Goal: Transaction & Acquisition: Purchase product/service

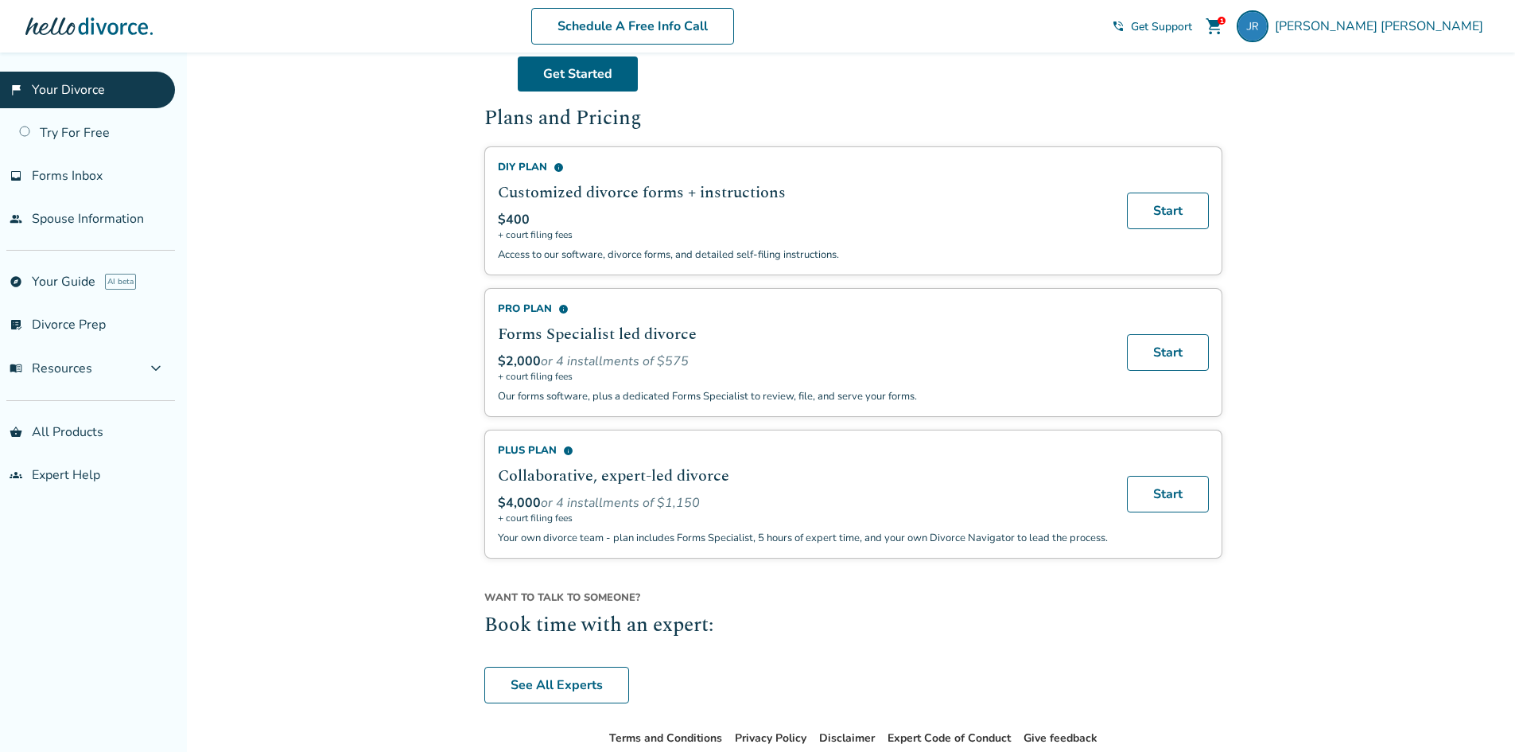
scroll to position [955, 0]
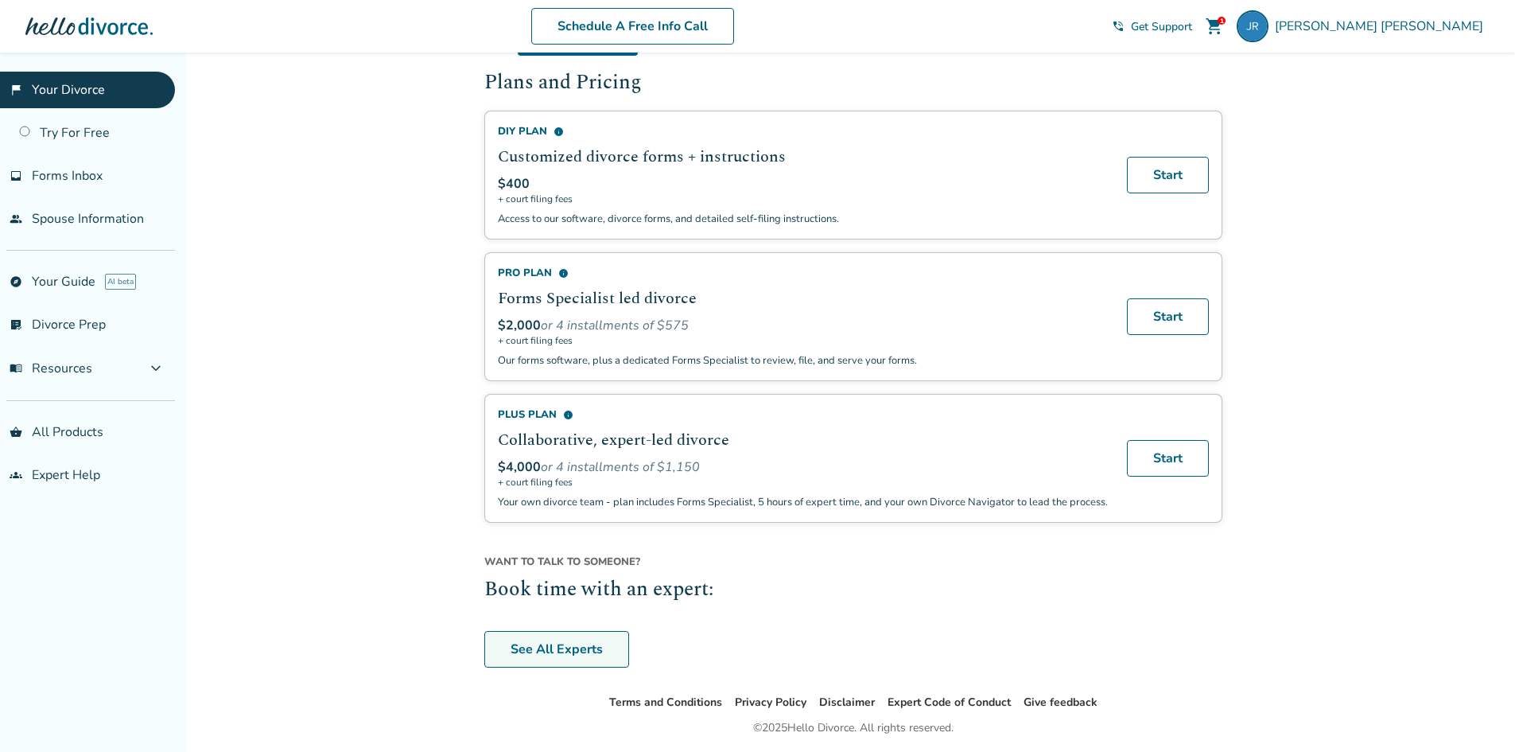
click at [498, 667] on link "See All Experts" at bounding box center [556, 649] width 145 height 37
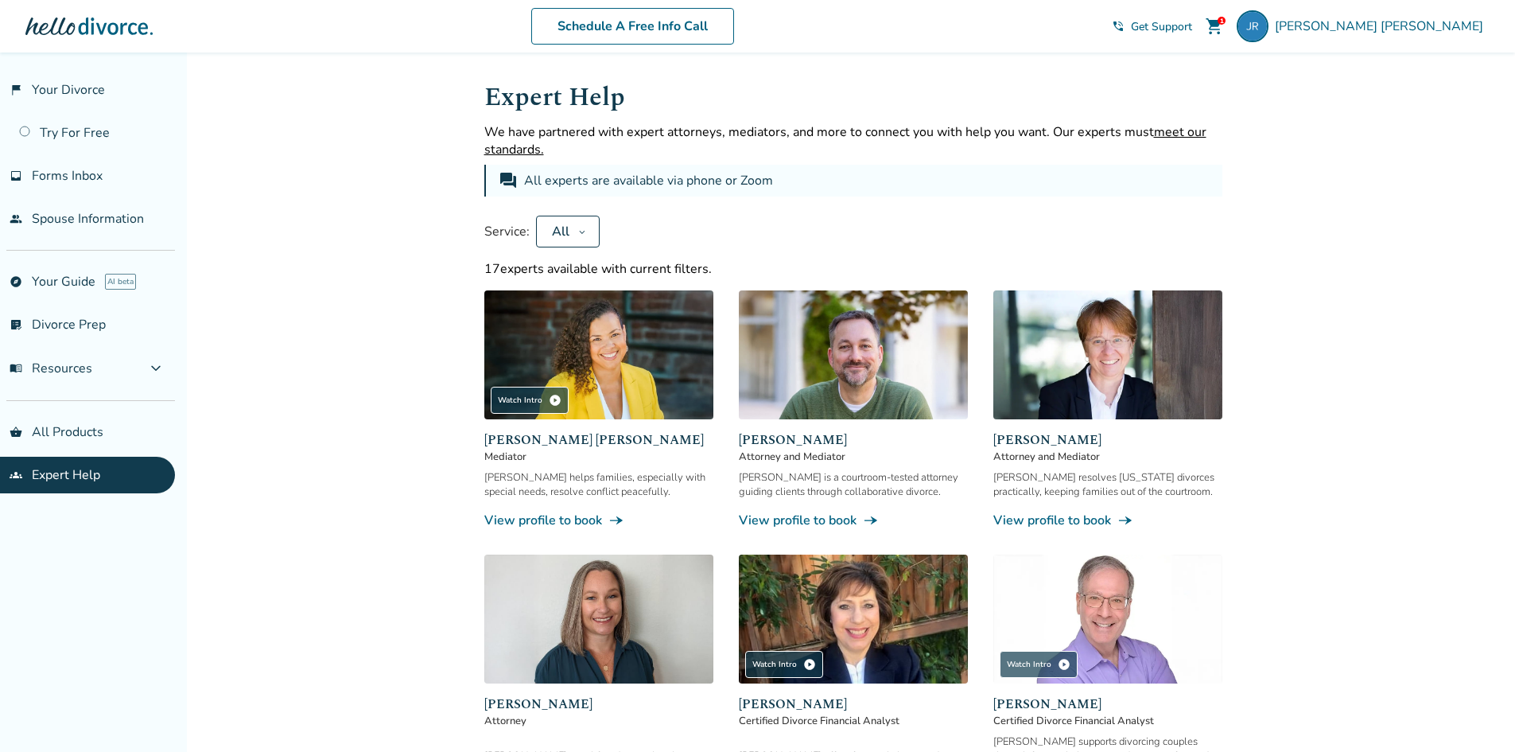
click at [783, 461] on span "Attorney and Mediator" at bounding box center [853, 456] width 229 height 14
click at [825, 523] on link "View profile to book line_end_arrow_notch" at bounding box center [853, 520] width 229 height 18
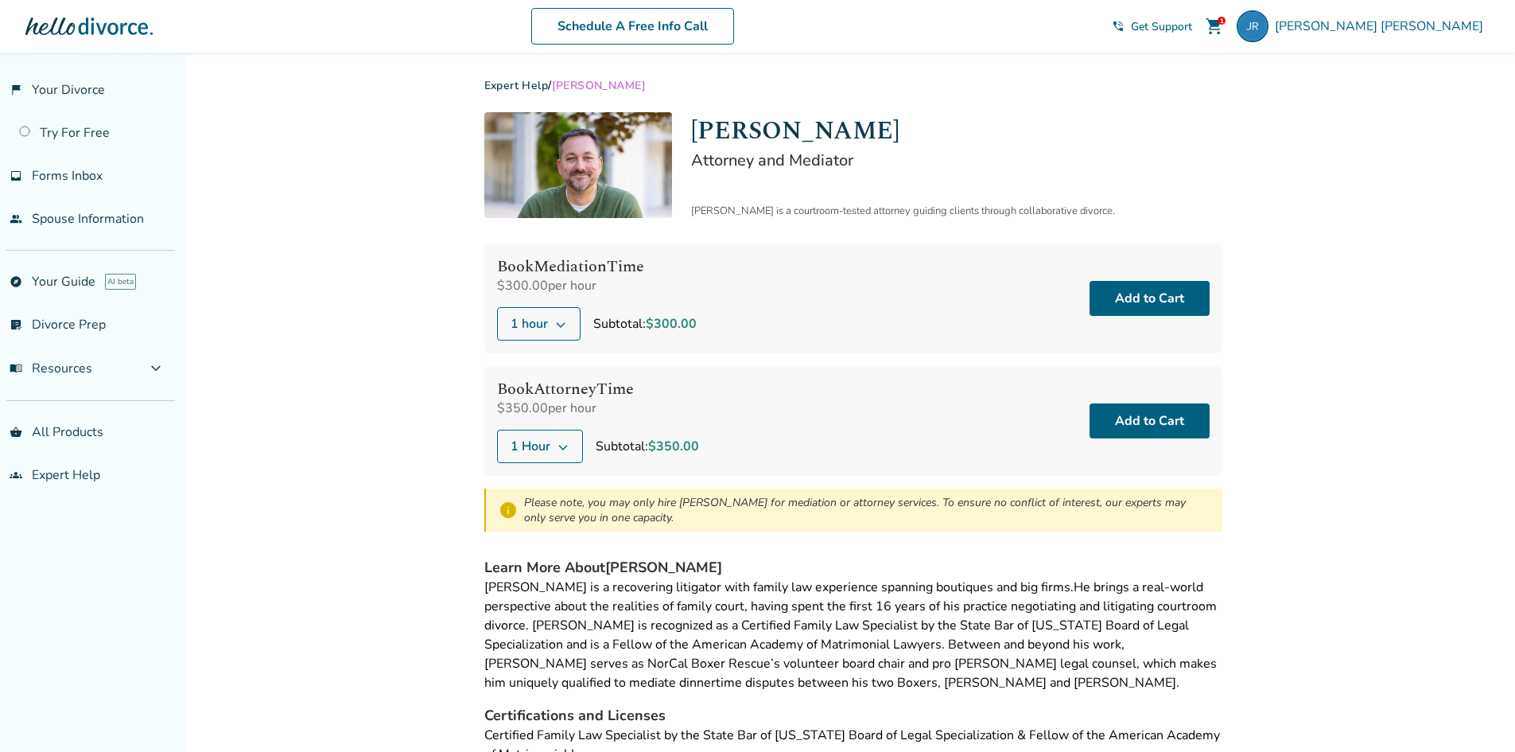
click at [558, 445] on icon at bounding box center [563, 446] width 13 height 13
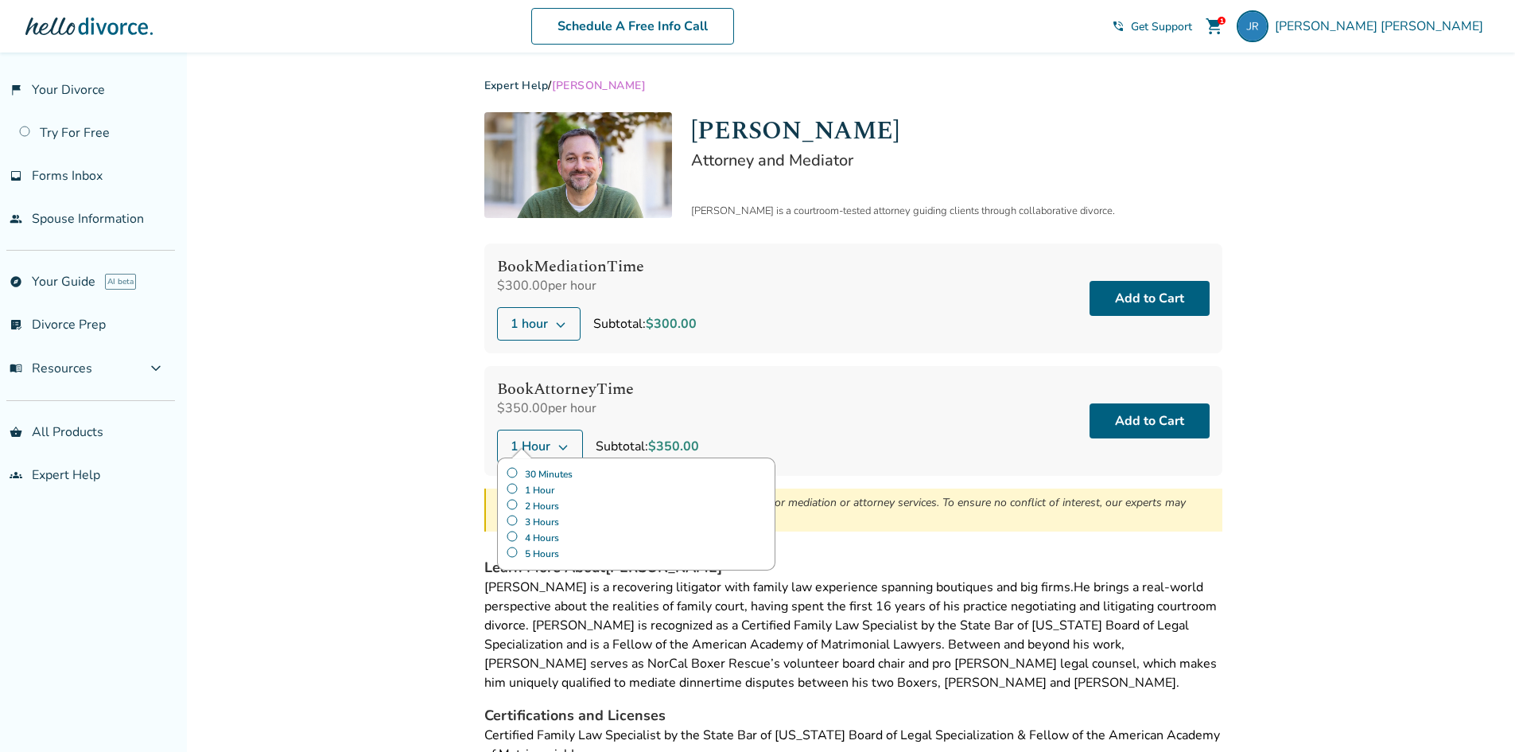
click at [554, 470] on label "30 Minutes" at bounding box center [636, 474] width 261 height 16
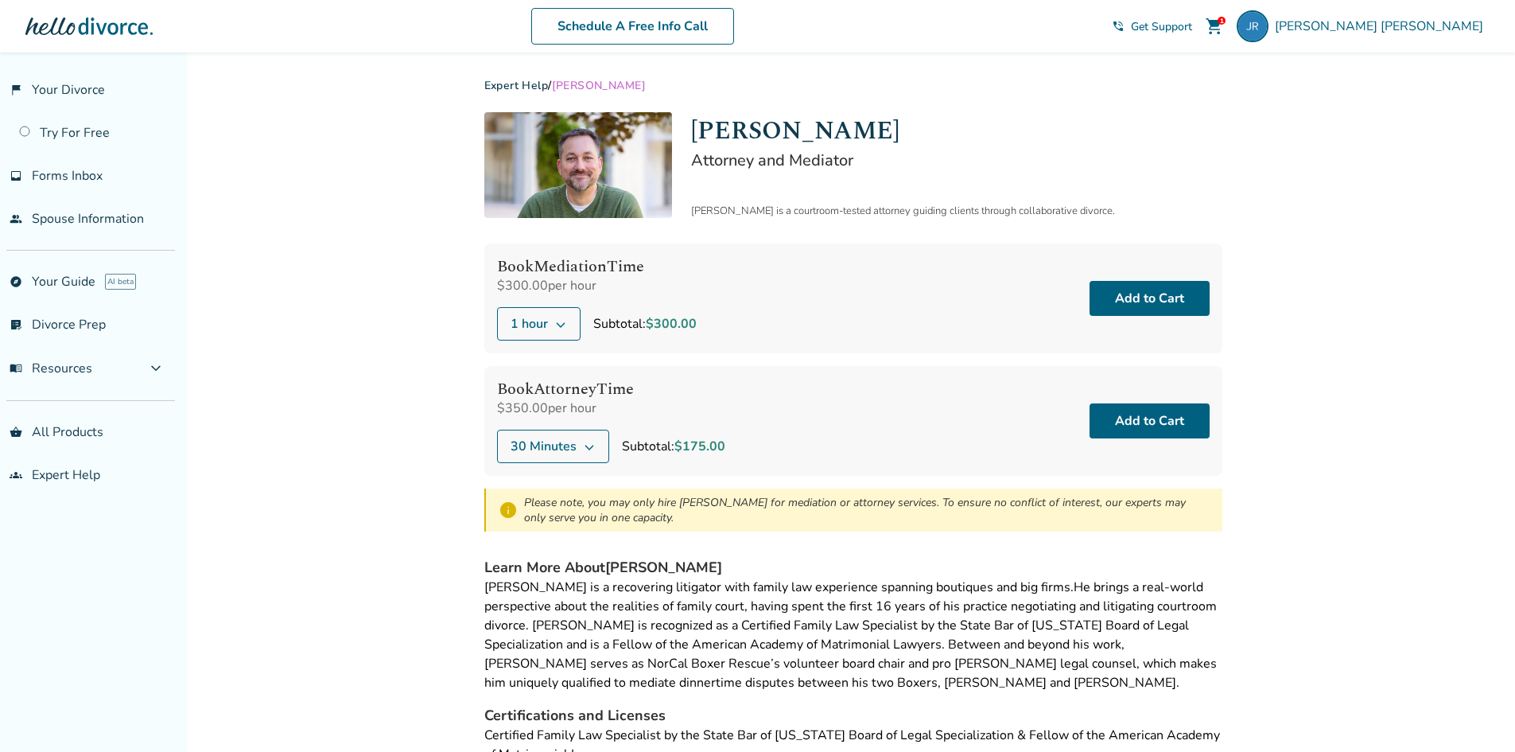
click at [450, 463] on div "Added to cart Expert Help / Neil Forester Neil Forester Attorney and Mediator N…" at bounding box center [757, 477] width 1515 height 848
click at [46, 98] on link "flag_2 Your Divorce" at bounding box center [87, 90] width 175 height 37
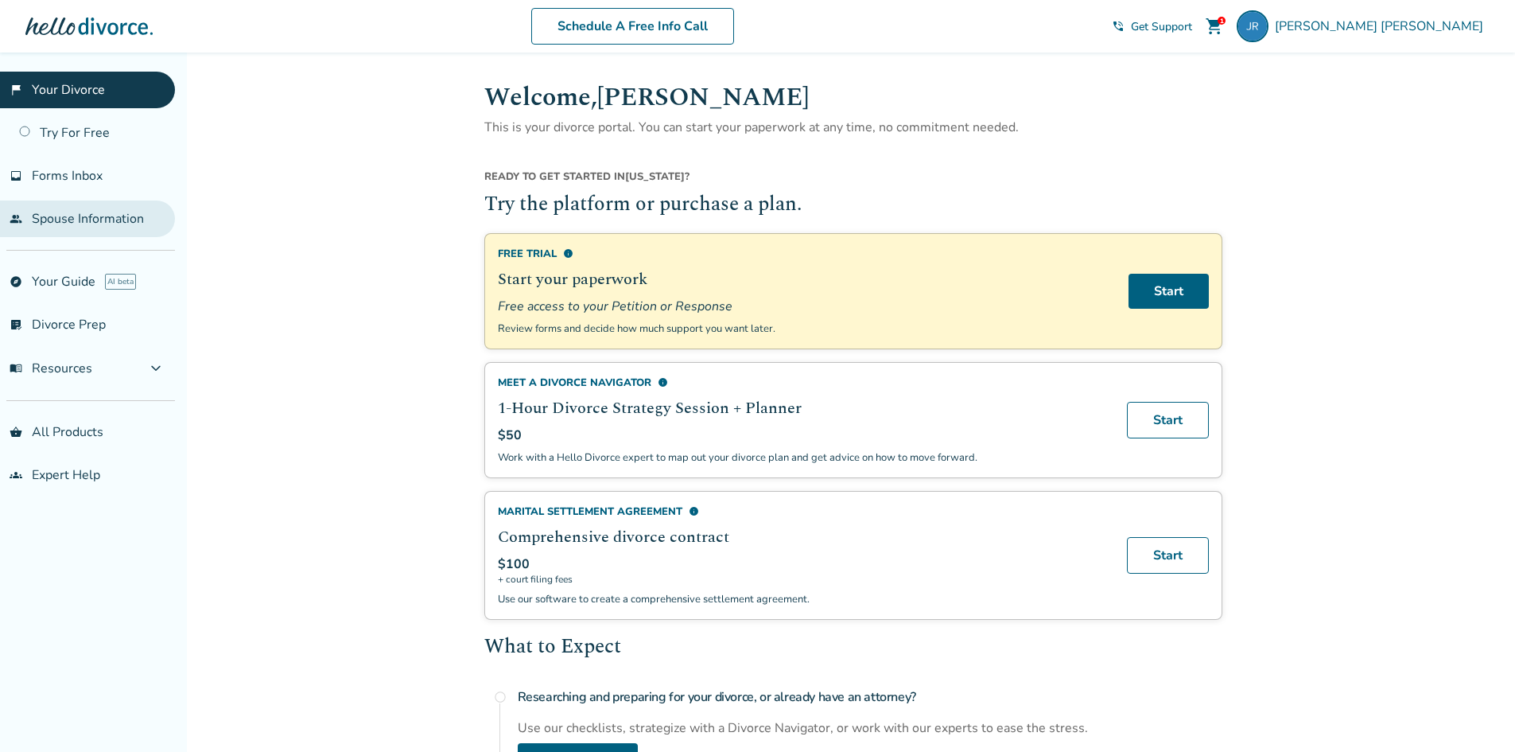
click at [103, 209] on link "people Spouse Information" at bounding box center [87, 218] width 175 height 37
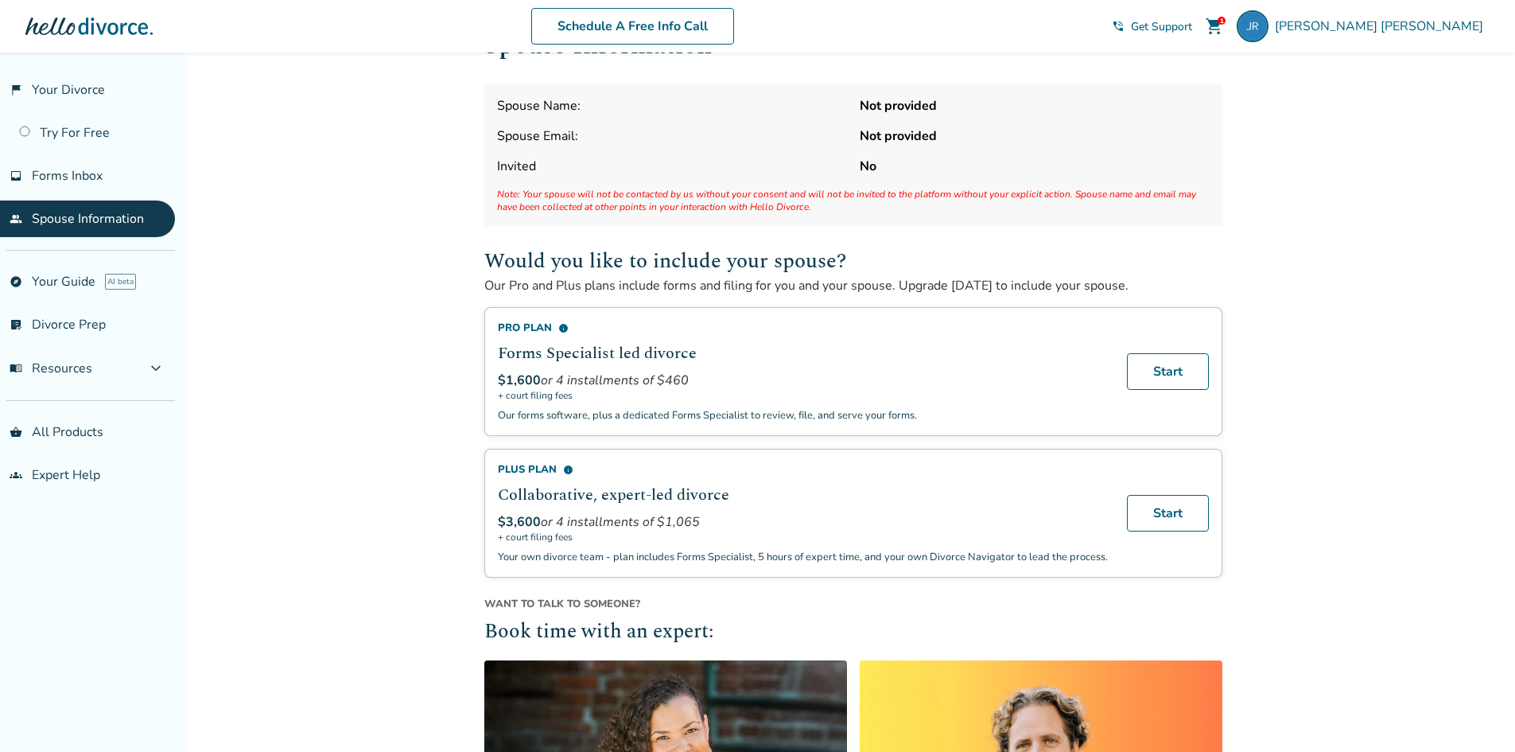
scroll to position [80, 0]
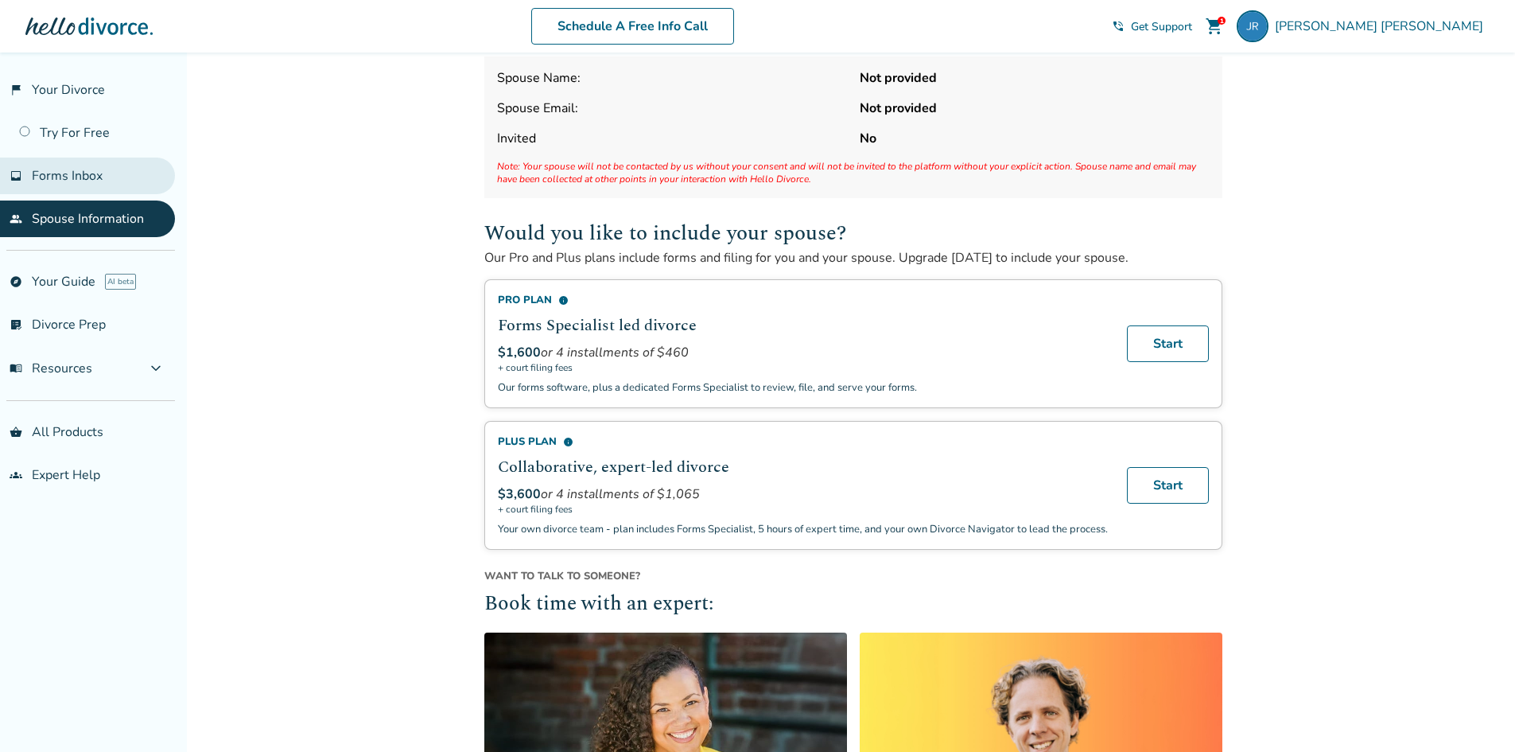
click at [45, 170] on span "Forms Inbox" at bounding box center [67, 176] width 71 height 18
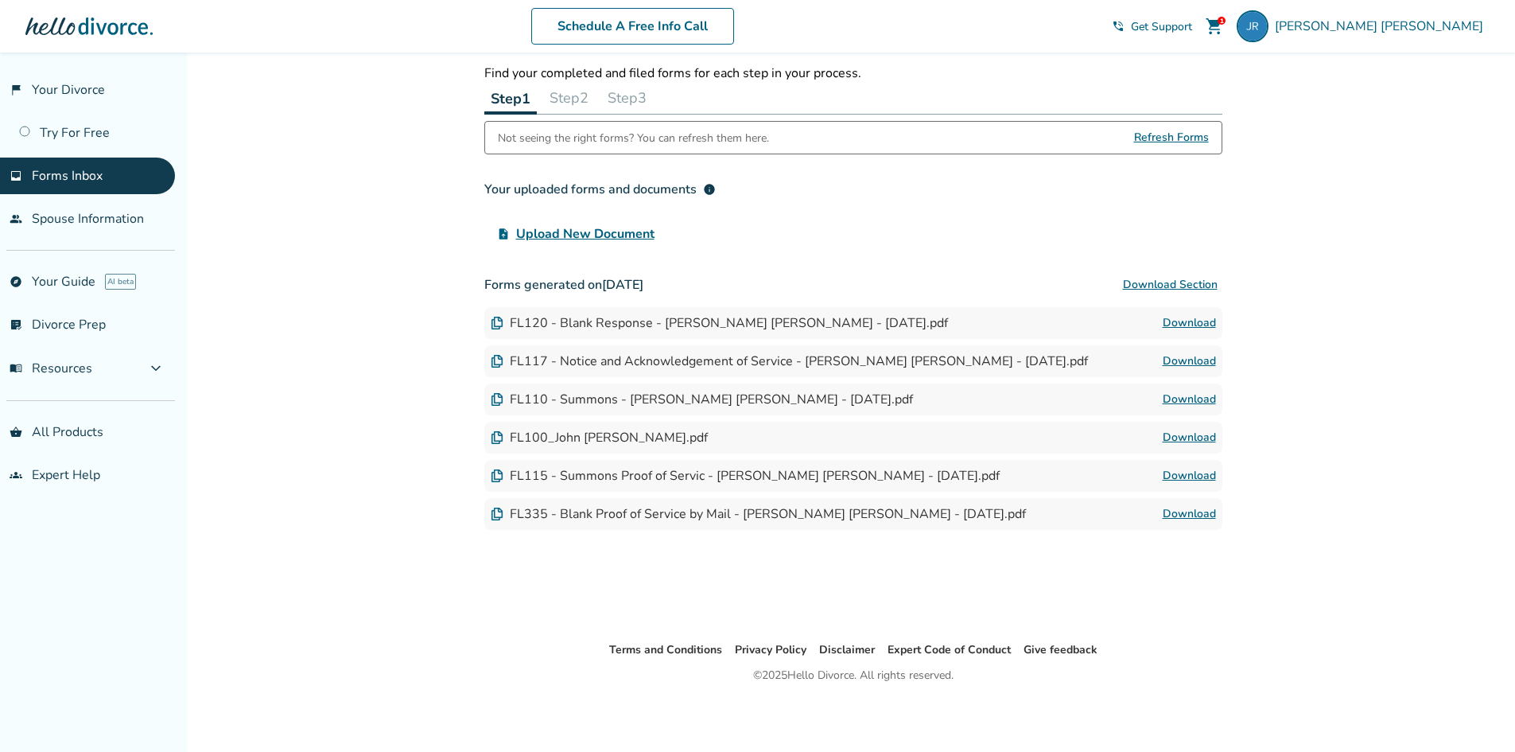
click at [584, 88] on button "Step 2" at bounding box center [569, 98] width 52 height 32
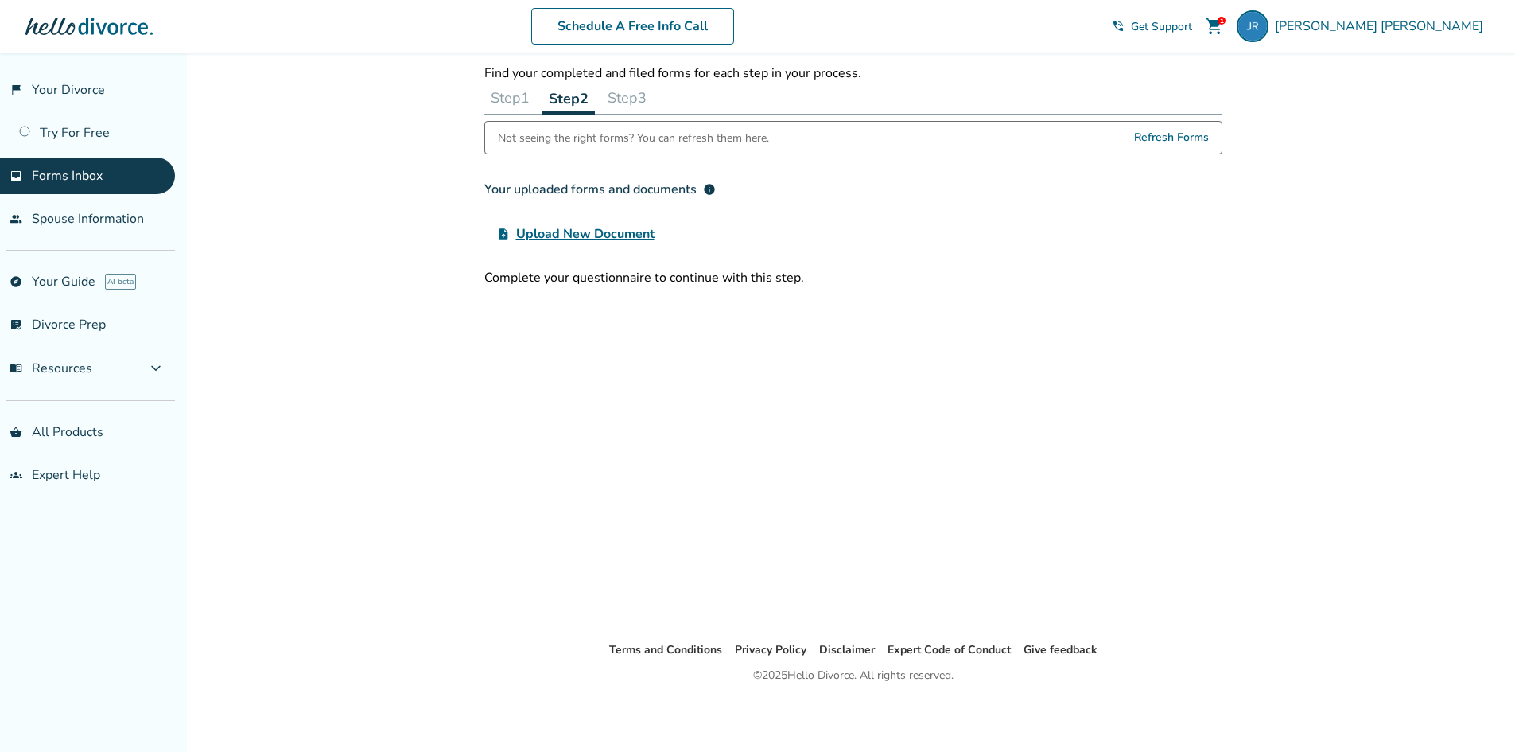
click at [625, 96] on button "Step 3" at bounding box center [627, 98] width 52 height 32
click at [504, 107] on button "Step 1" at bounding box center [510, 98] width 52 height 32
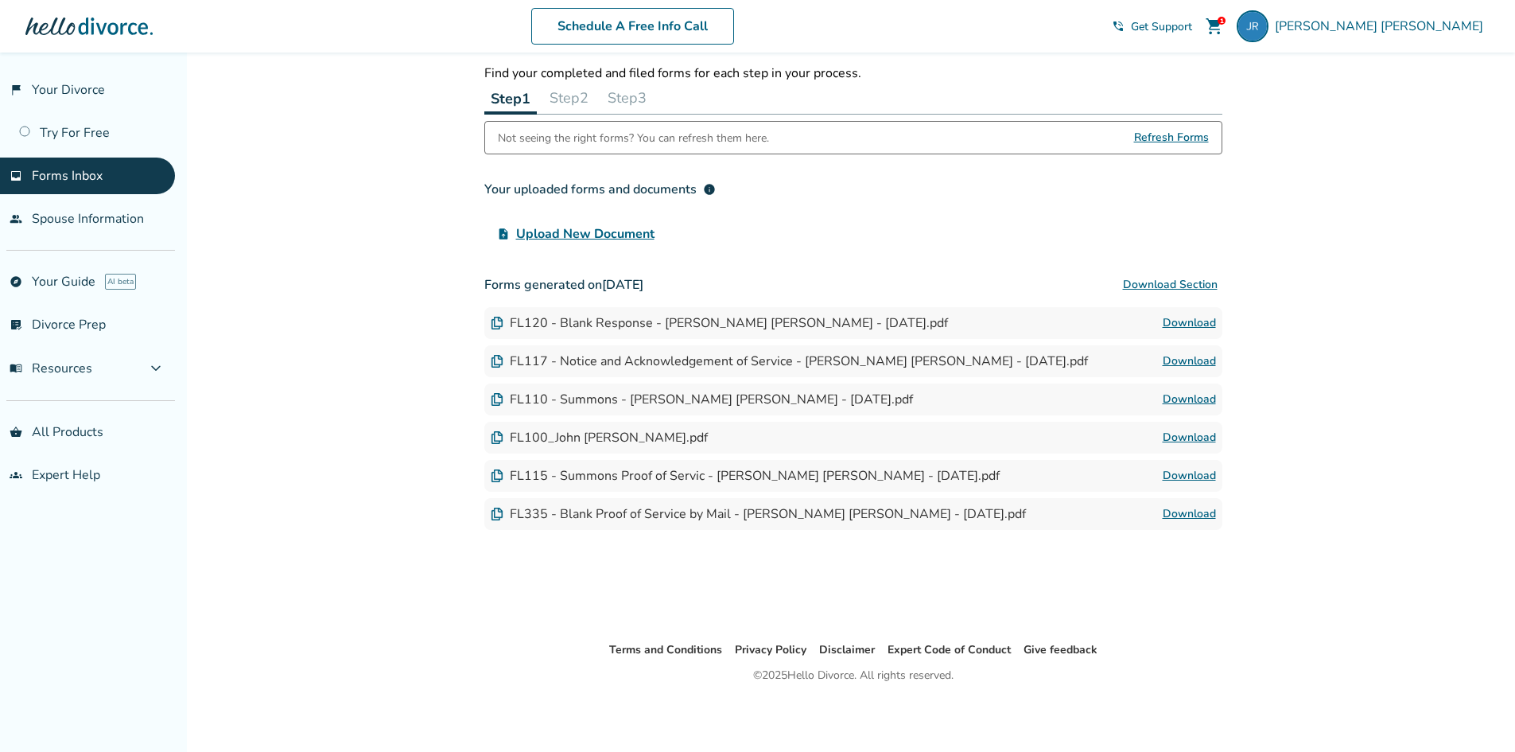
click at [562, 107] on button "Step 2" at bounding box center [569, 98] width 52 height 32
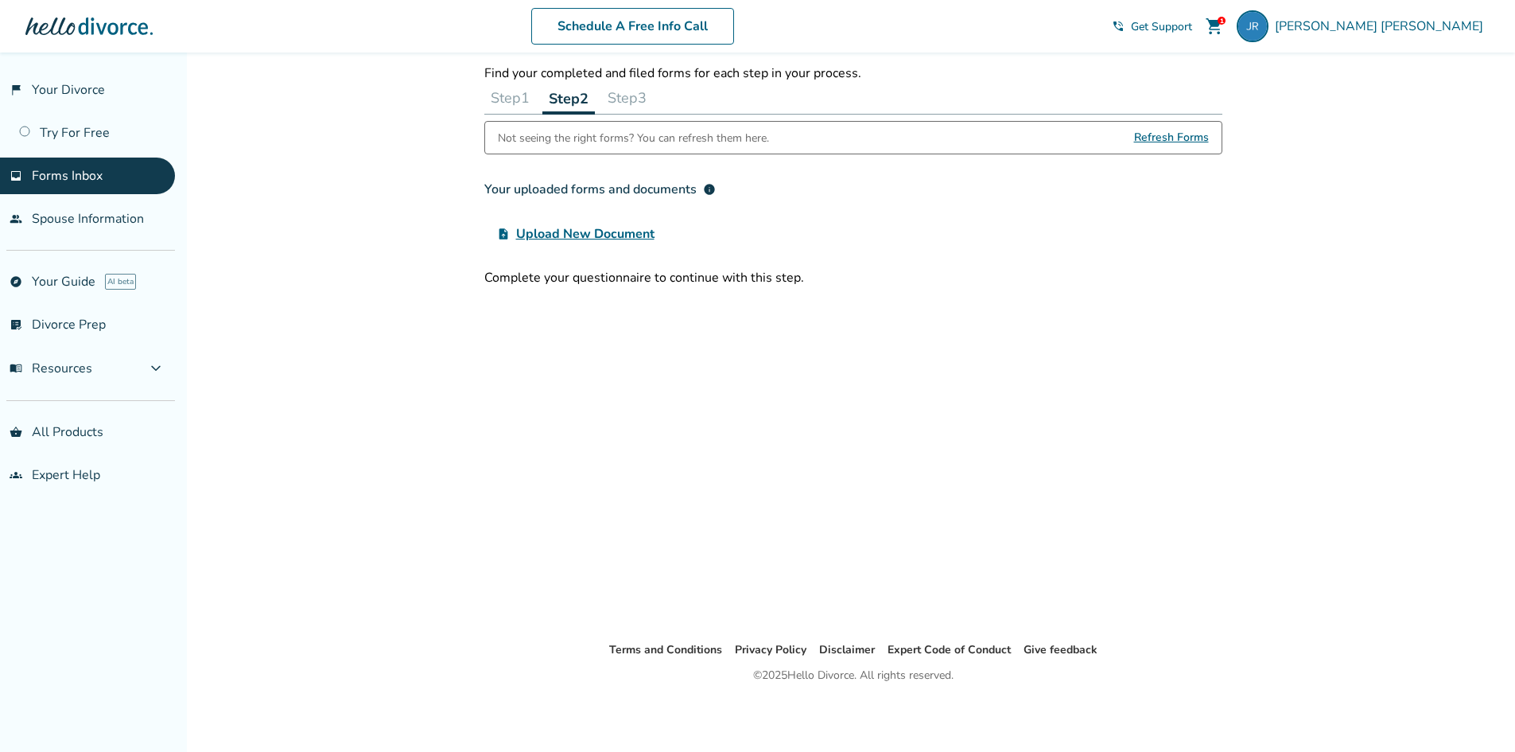
click at [688, 282] on div "Complete your questionnaire to continue with this step." at bounding box center [853, 278] width 738 height 18
click at [529, 99] on button "Step 1" at bounding box center [510, 98] width 52 height 32
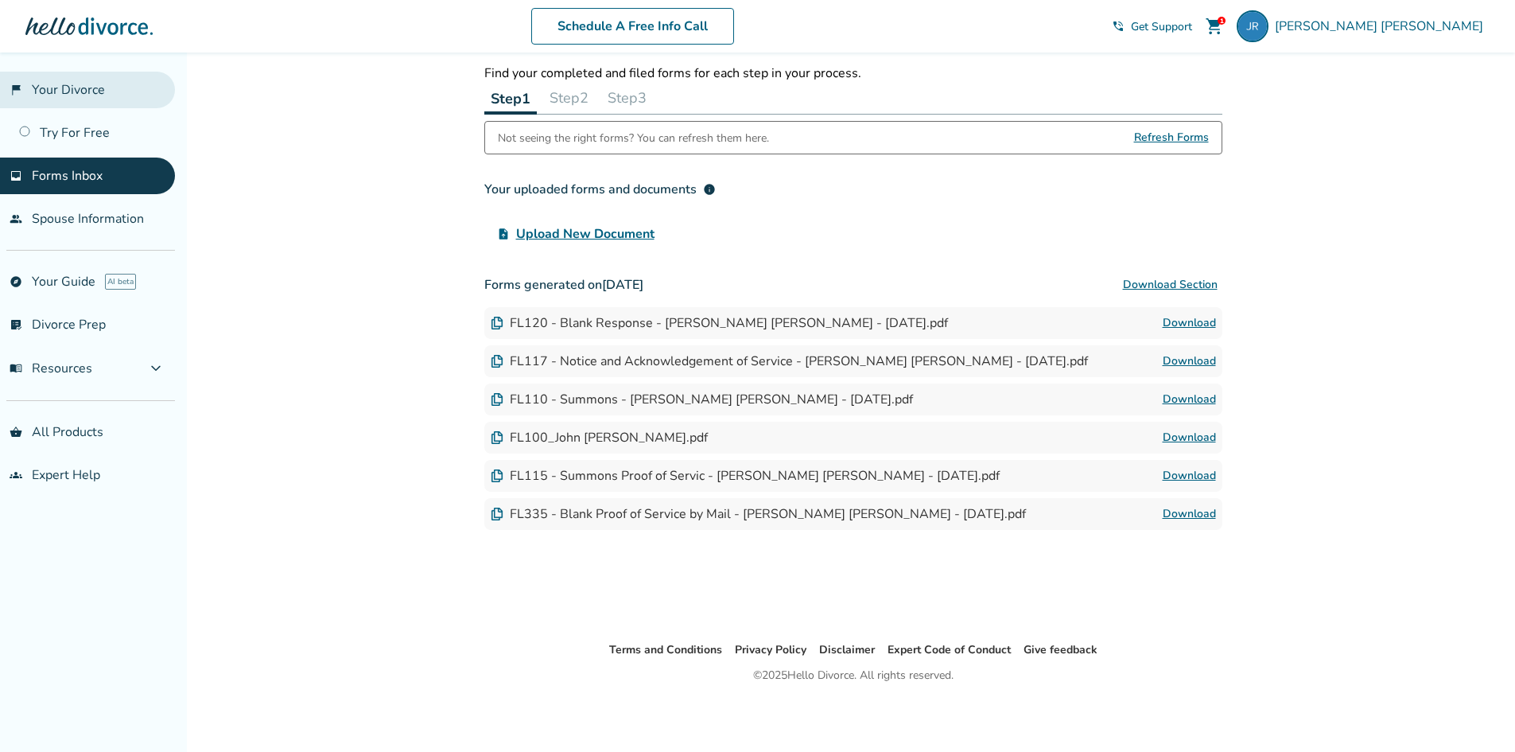
click at [103, 99] on link "flag_2 Your Divorce" at bounding box center [87, 90] width 175 height 37
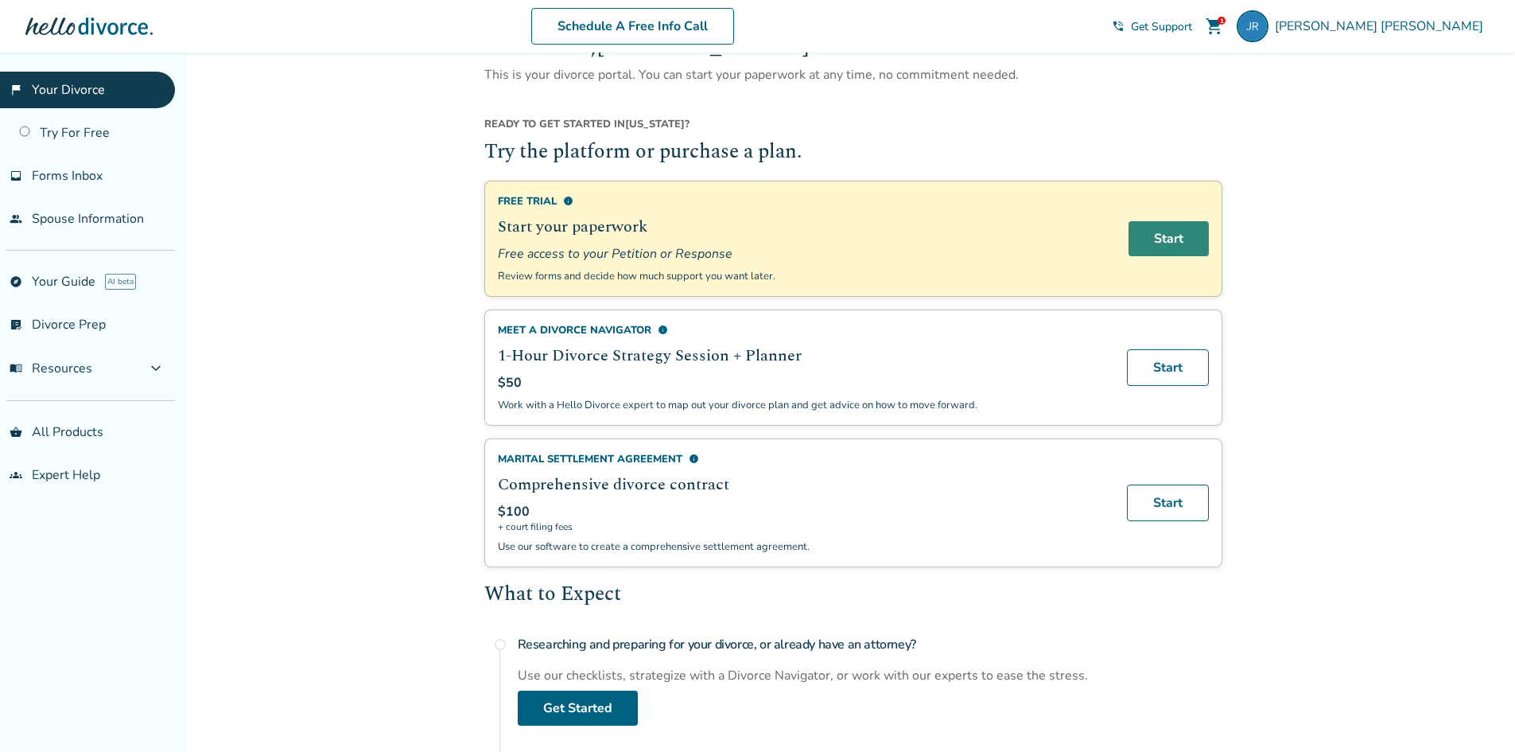
click at [1184, 234] on link "Start" at bounding box center [1169, 238] width 80 height 35
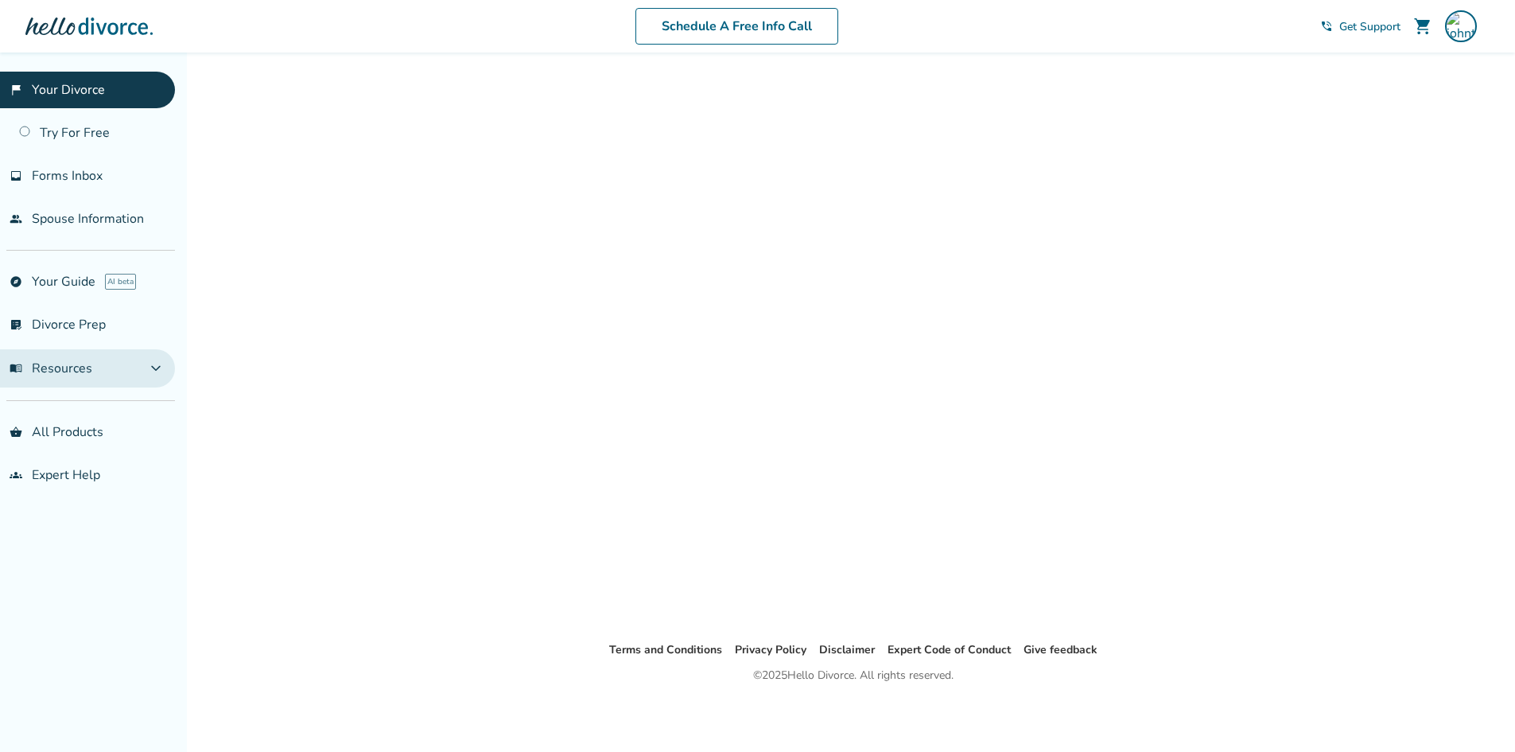
click at [80, 364] on span "menu_book Resources" at bounding box center [51, 369] width 83 height 18
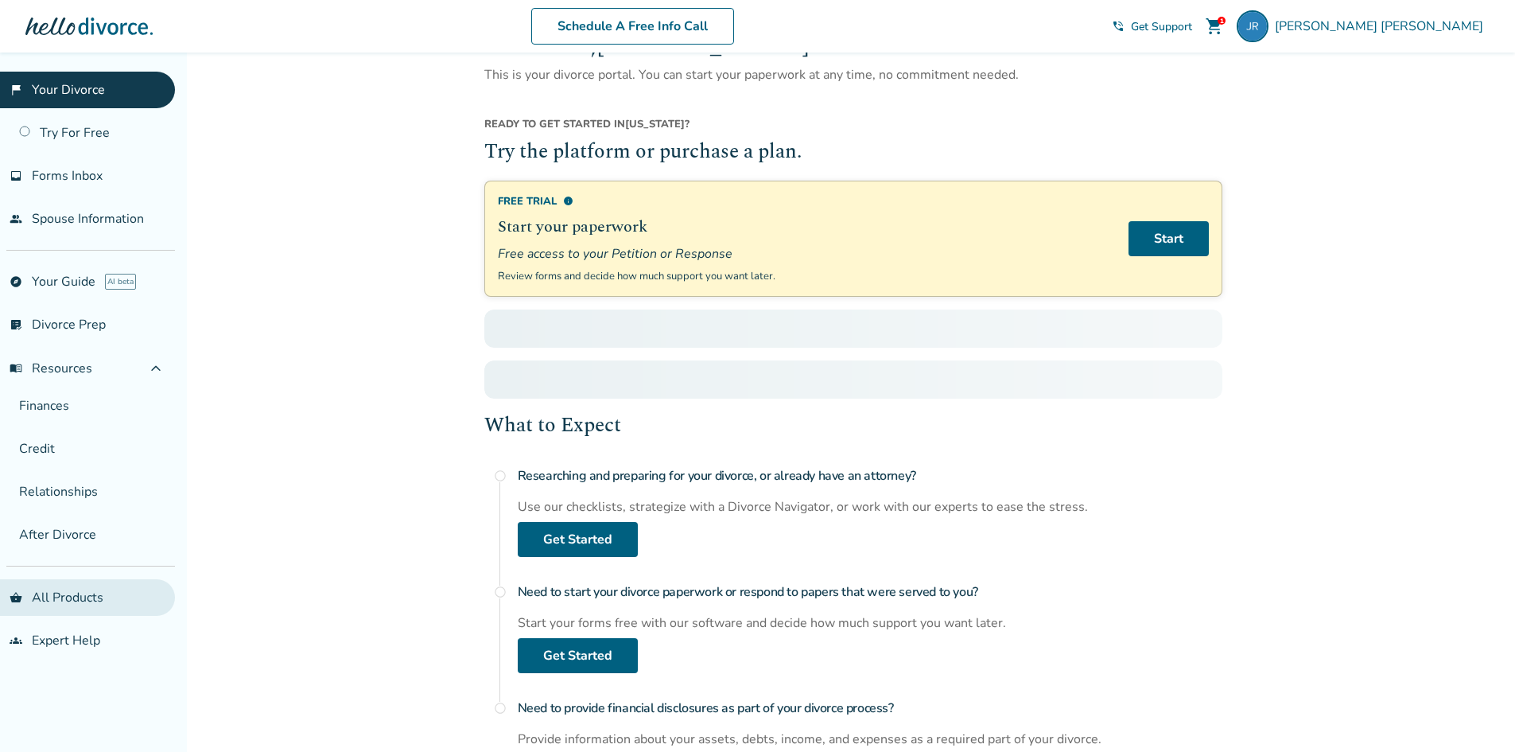
click at [80, 599] on link "shopping_basket All Products" at bounding box center [87, 597] width 175 height 37
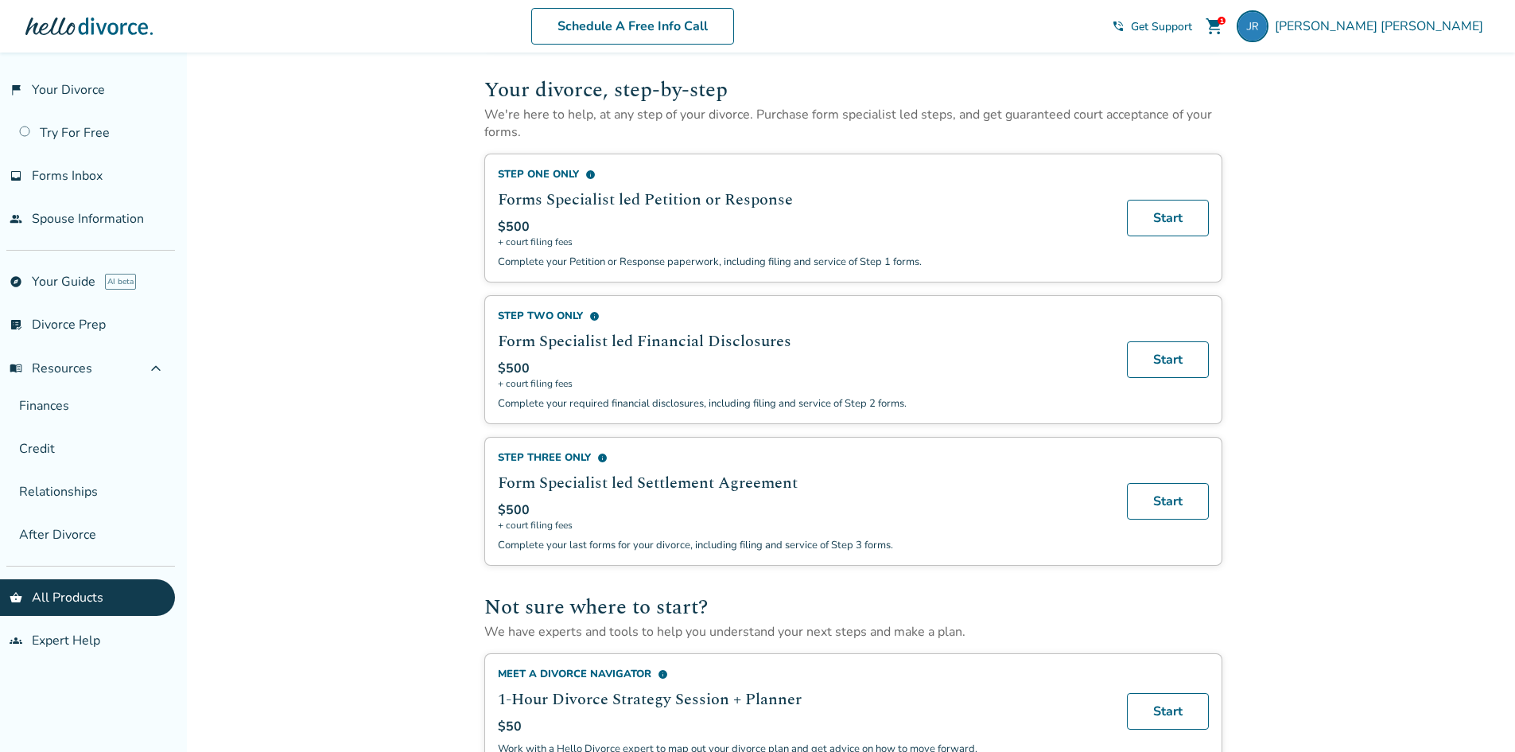
scroll to position [609, 0]
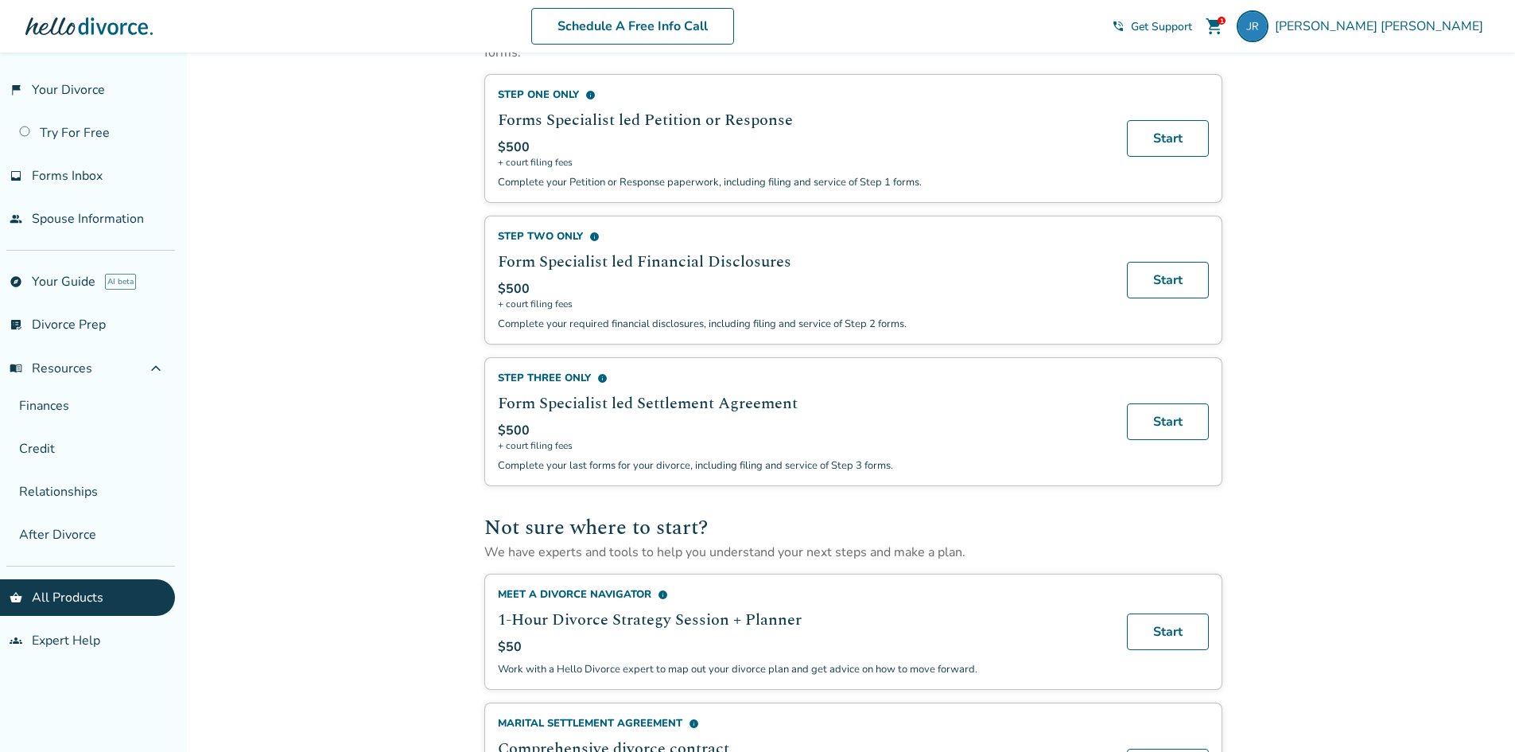
click at [743, 452] on span "+ court filing fees" at bounding box center [803, 445] width 610 height 13
click at [961, 439] on div "$500" at bounding box center [803, 431] width 610 height 18
click at [1189, 440] on link "Start" at bounding box center [1168, 421] width 82 height 37
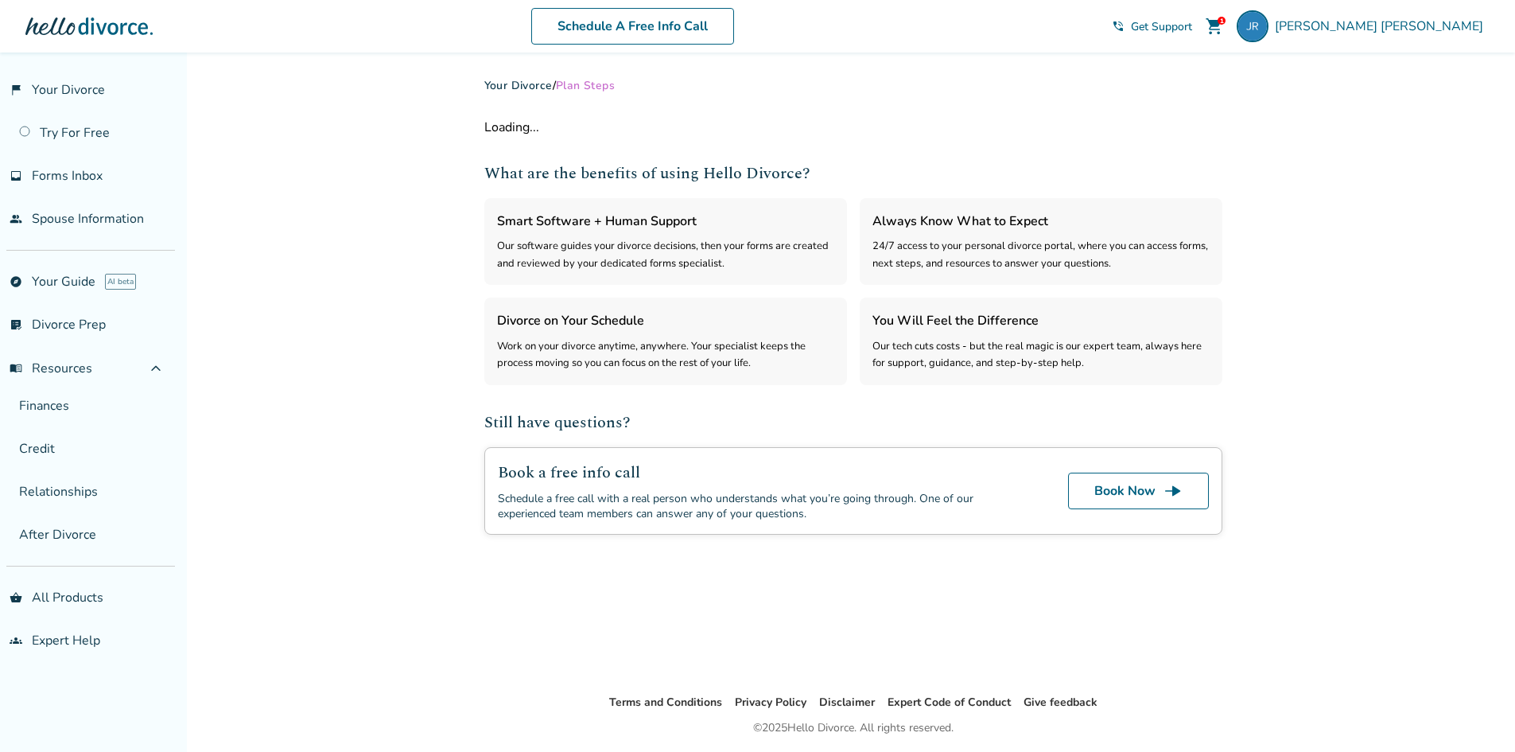
select select "***"
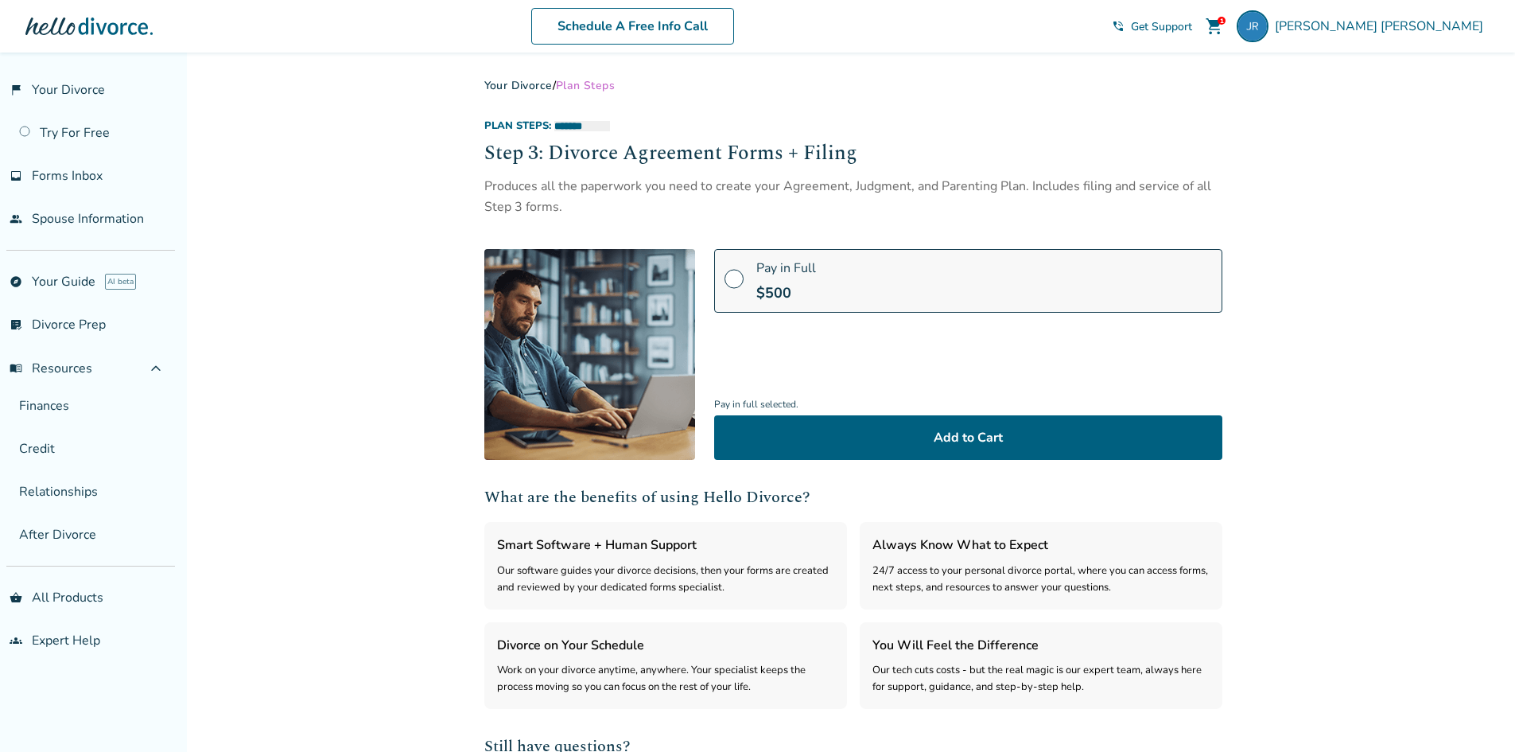
click at [365, 325] on div "**********" at bounding box center [757, 524] width 1515 height 943
click at [423, 322] on div "**********" at bounding box center [757, 524] width 1515 height 943
click at [386, 206] on div "**********" at bounding box center [757, 524] width 1515 height 943
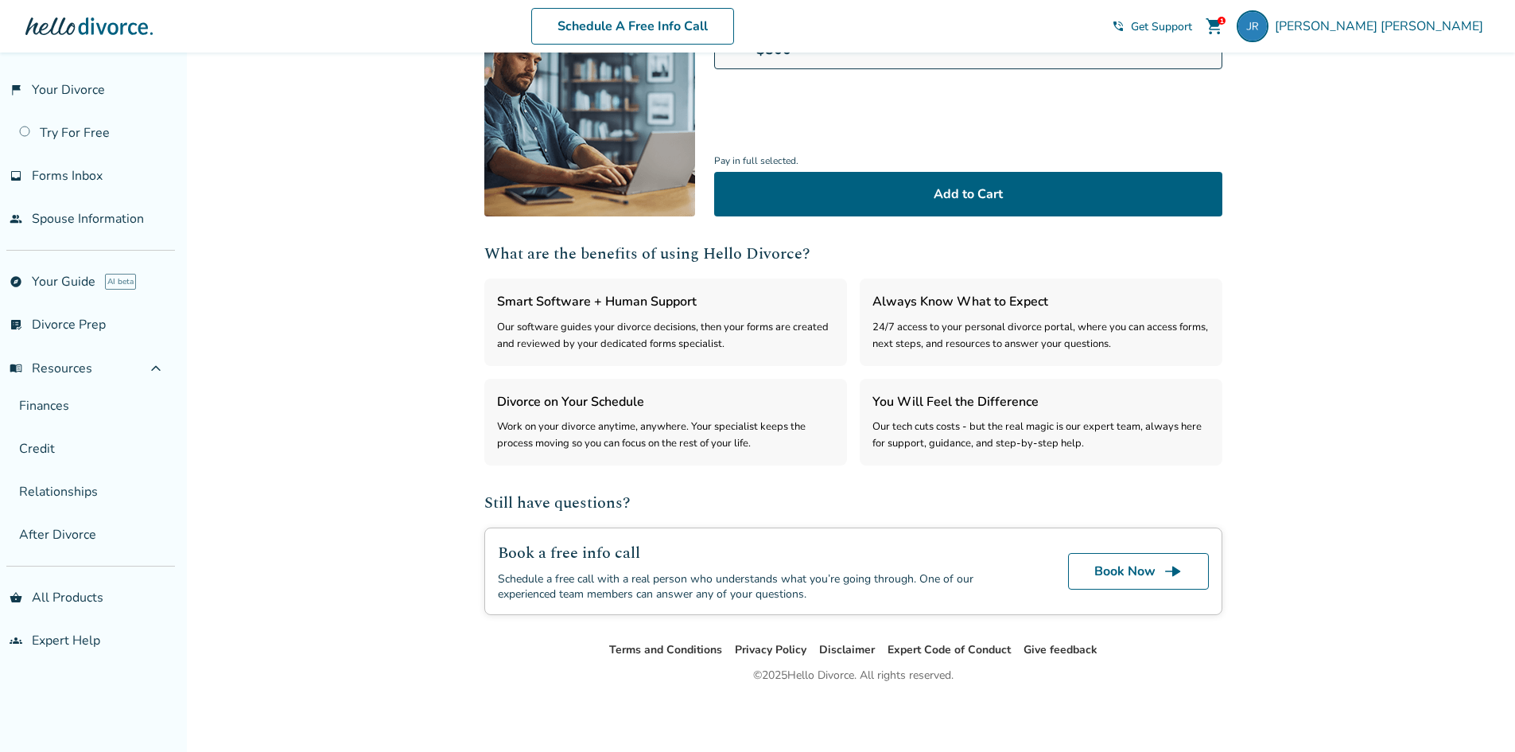
scroll to position [164, 0]
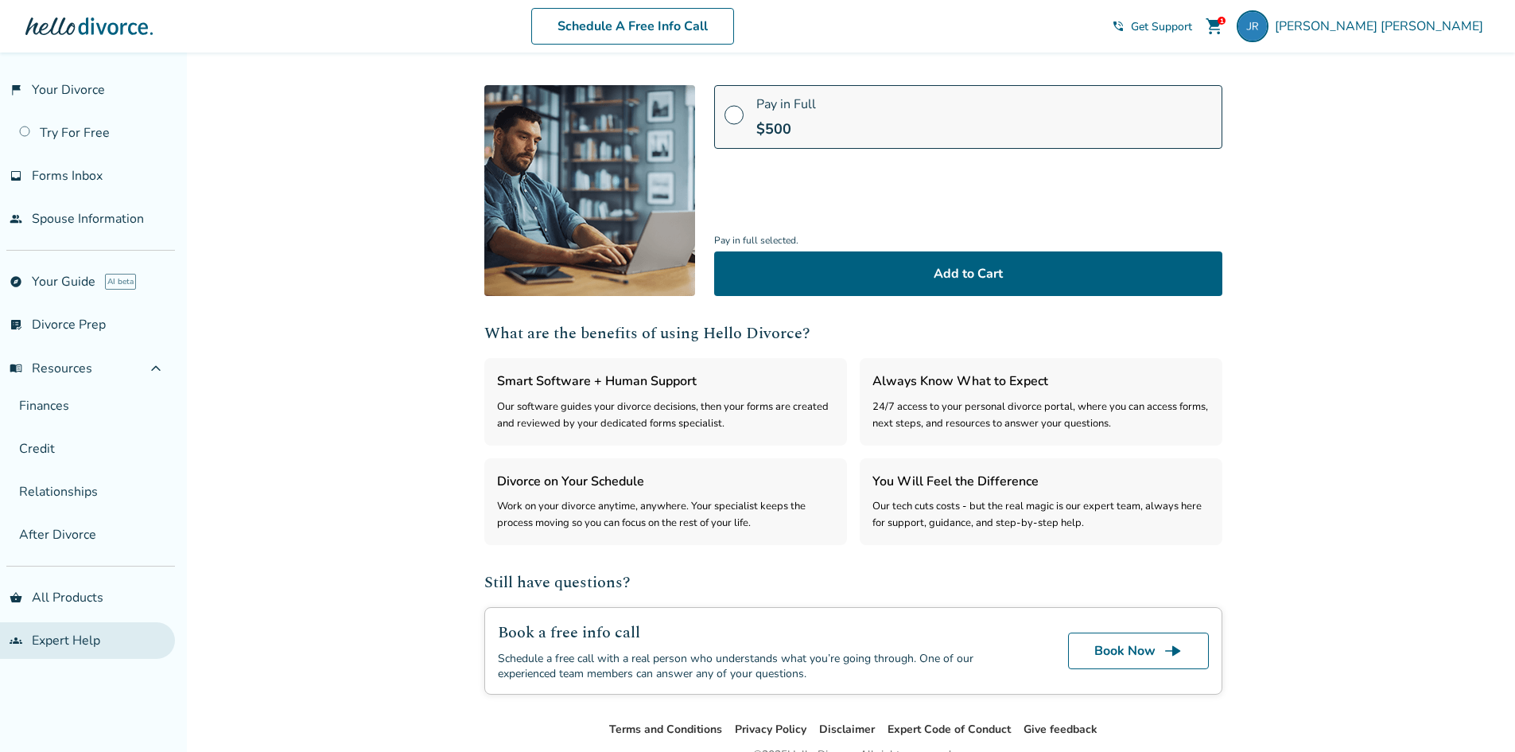
click at [101, 655] on link "groups Expert Help" at bounding box center [87, 640] width 175 height 37
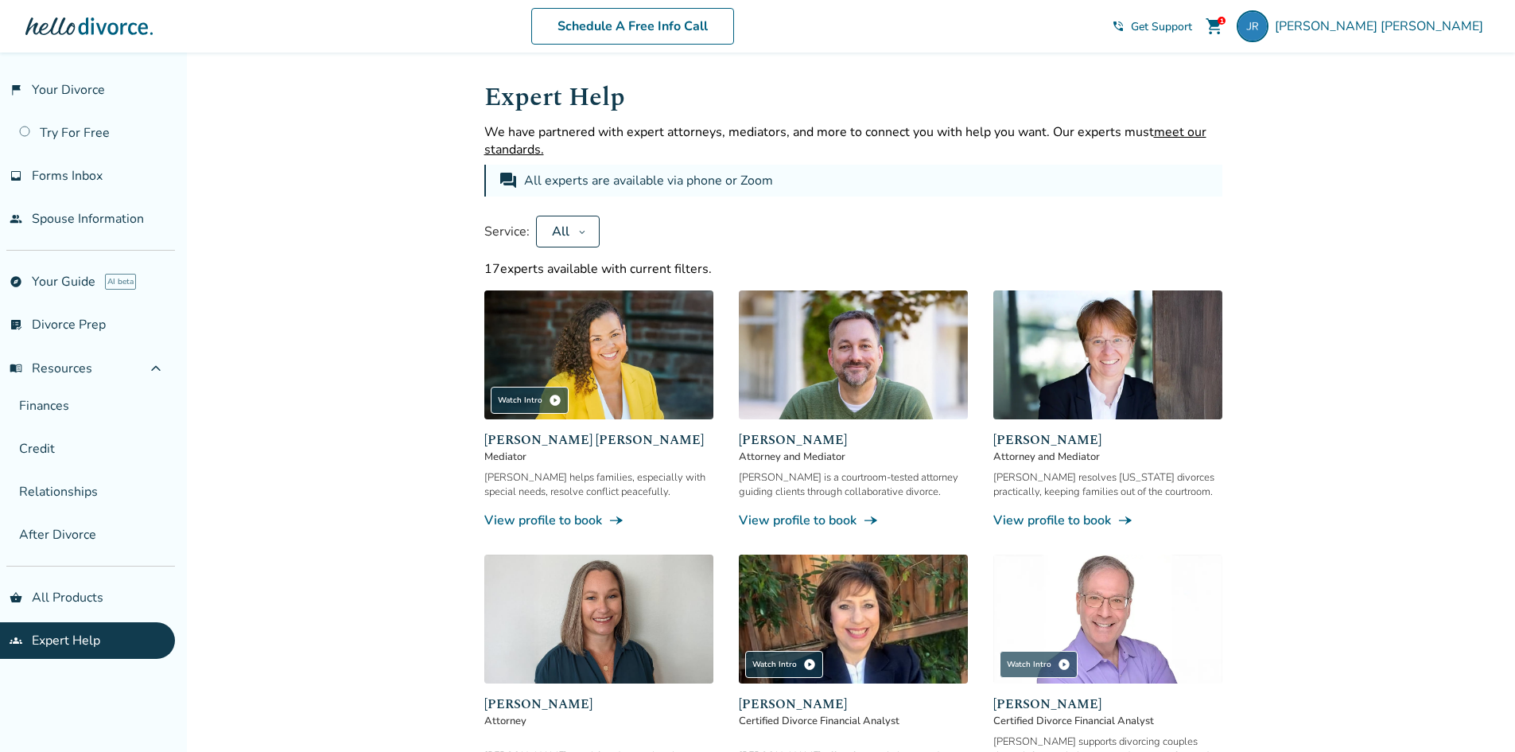
click at [720, 178] on div "All experts are available via phone or Zoom" at bounding box center [650, 180] width 252 height 19
click at [585, 231] on button "All" at bounding box center [568, 232] width 64 height 32
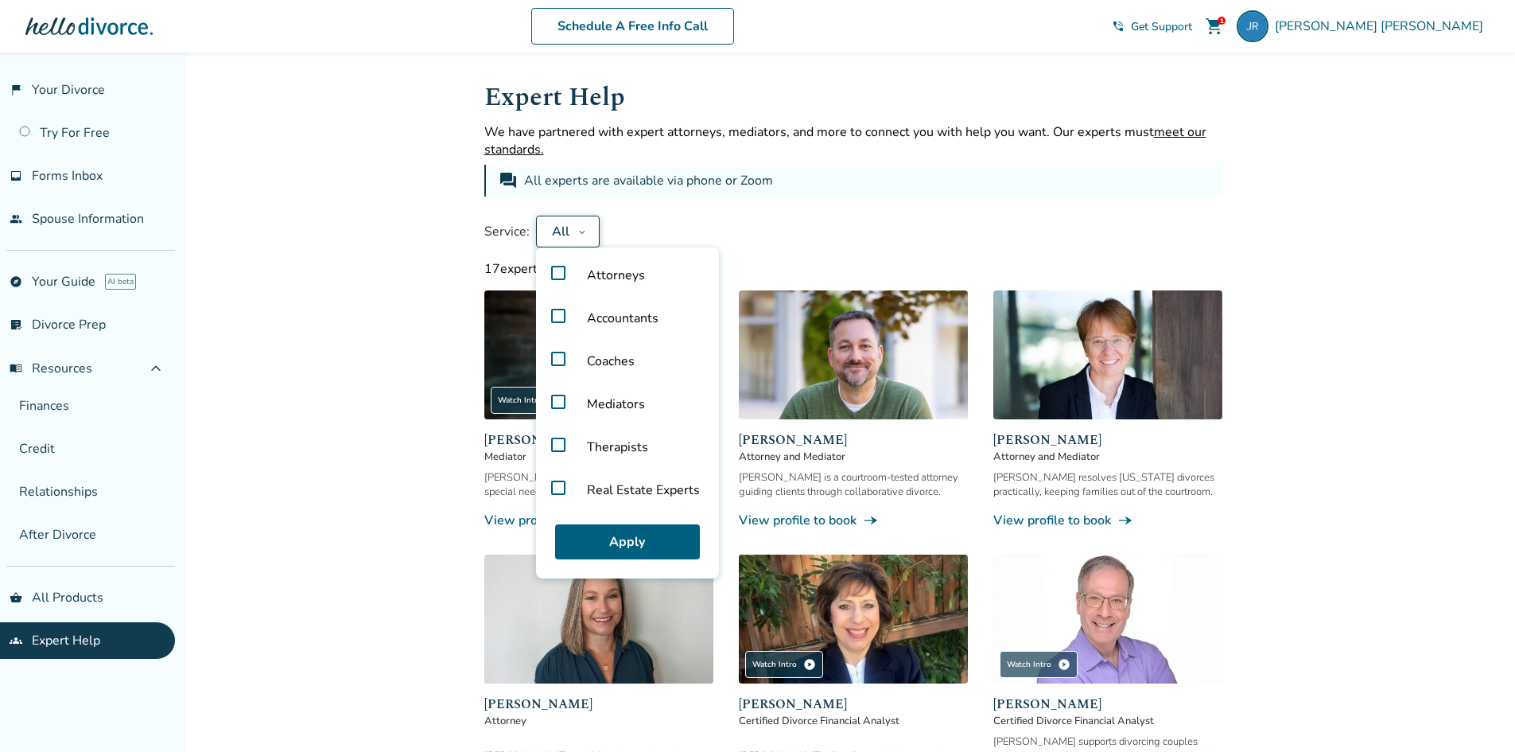
click at [554, 272] on label "Attorneys" at bounding box center [628, 275] width 170 height 43
click at [620, 548] on button "Apply" at bounding box center [627, 541] width 145 height 35
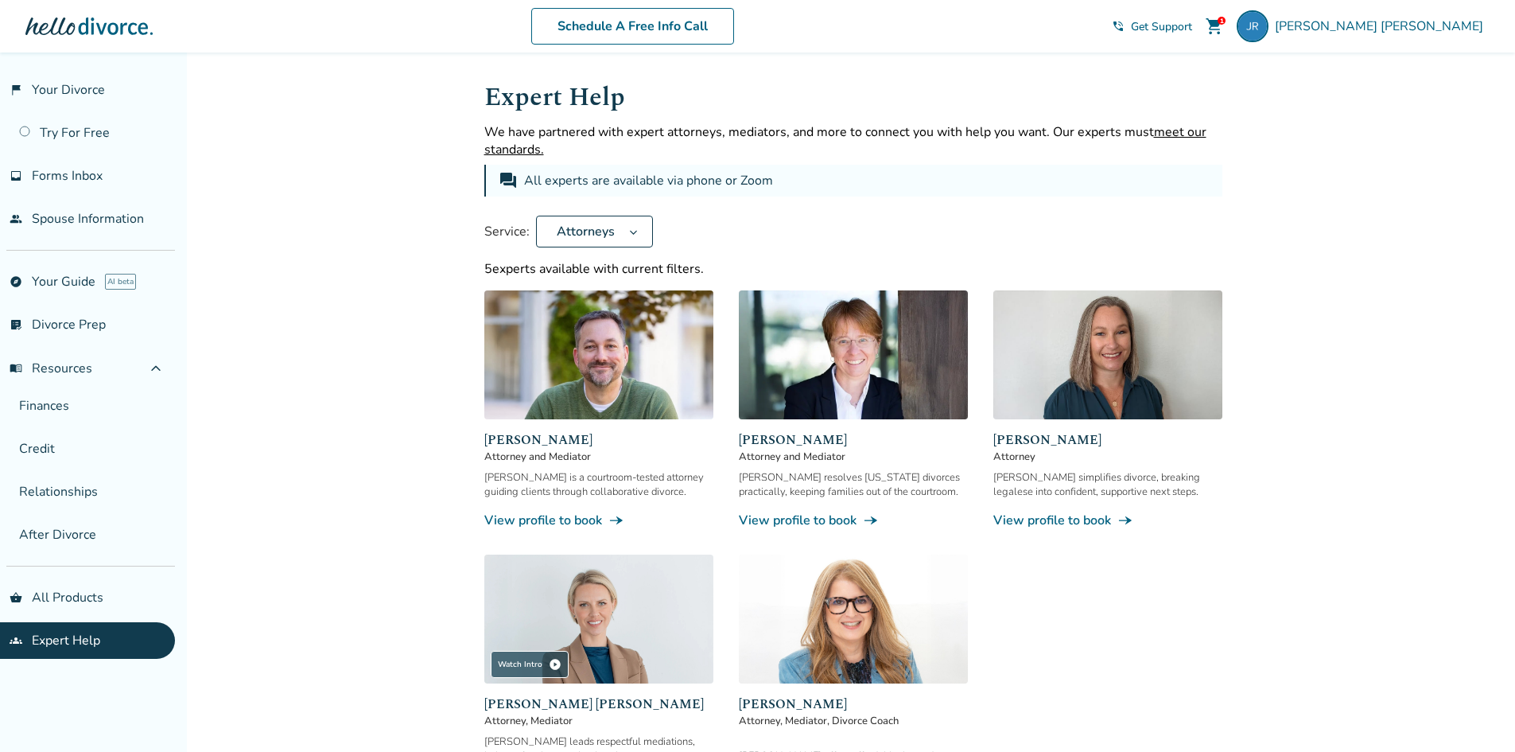
click at [529, 440] on span "[PERSON_NAME]" at bounding box center [598, 439] width 229 height 19
click at [490, 436] on span "[PERSON_NAME]" at bounding box center [598, 439] width 229 height 19
click at [152, 368] on span "expand_less" at bounding box center [155, 368] width 19 height 19
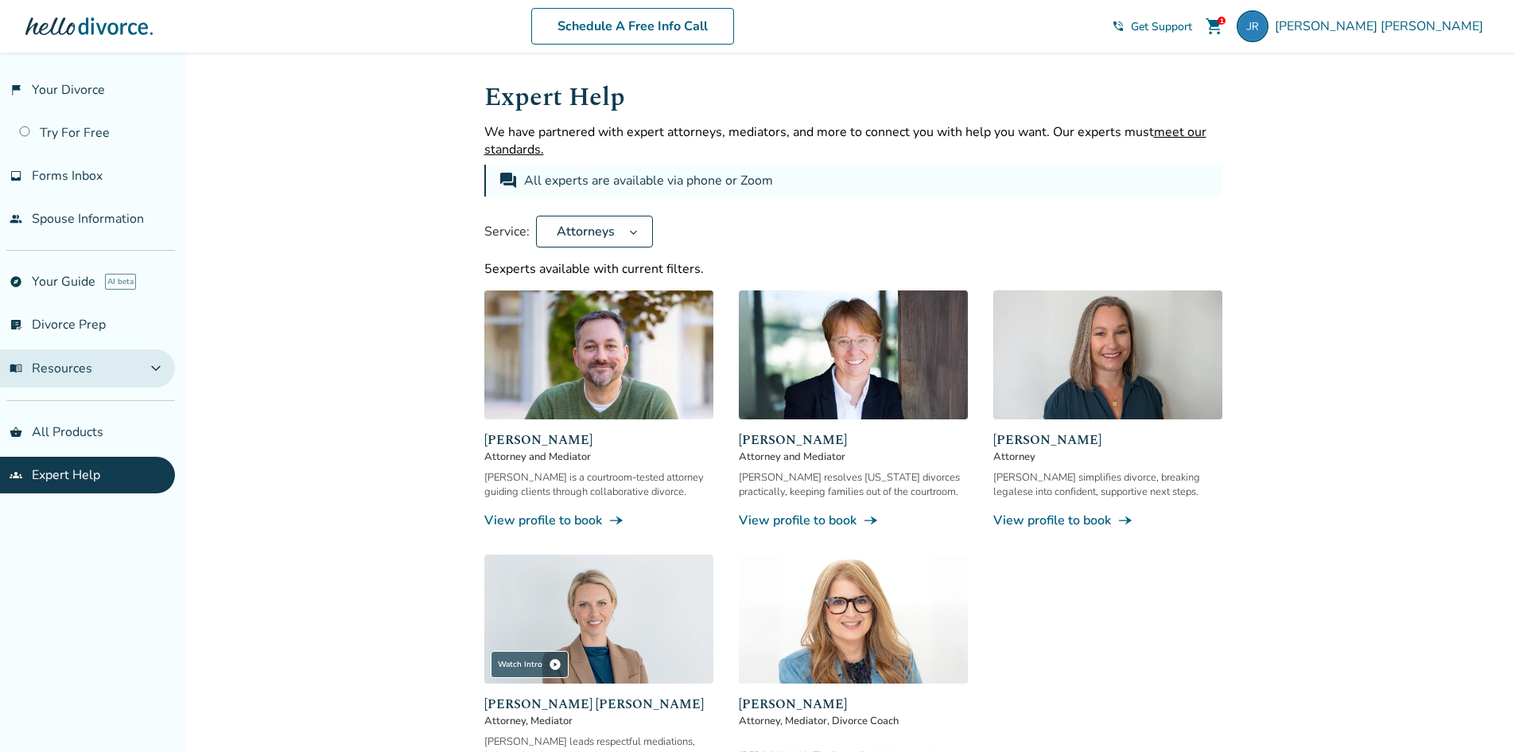
click at [152, 368] on span "expand_more" at bounding box center [155, 368] width 19 height 19
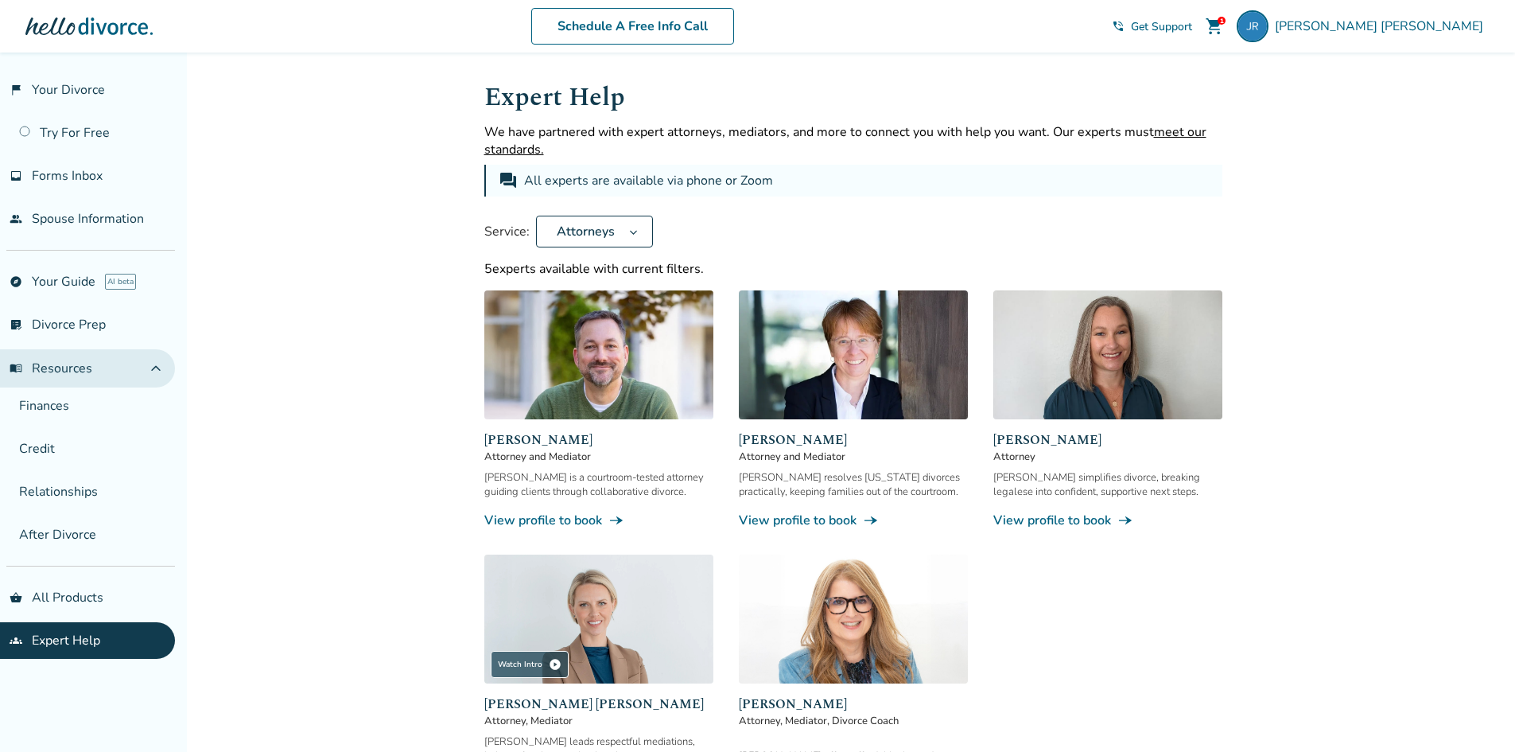
click at [152, 368] on span "expand_less" at bounding box center [155, 368] width 19 height 19
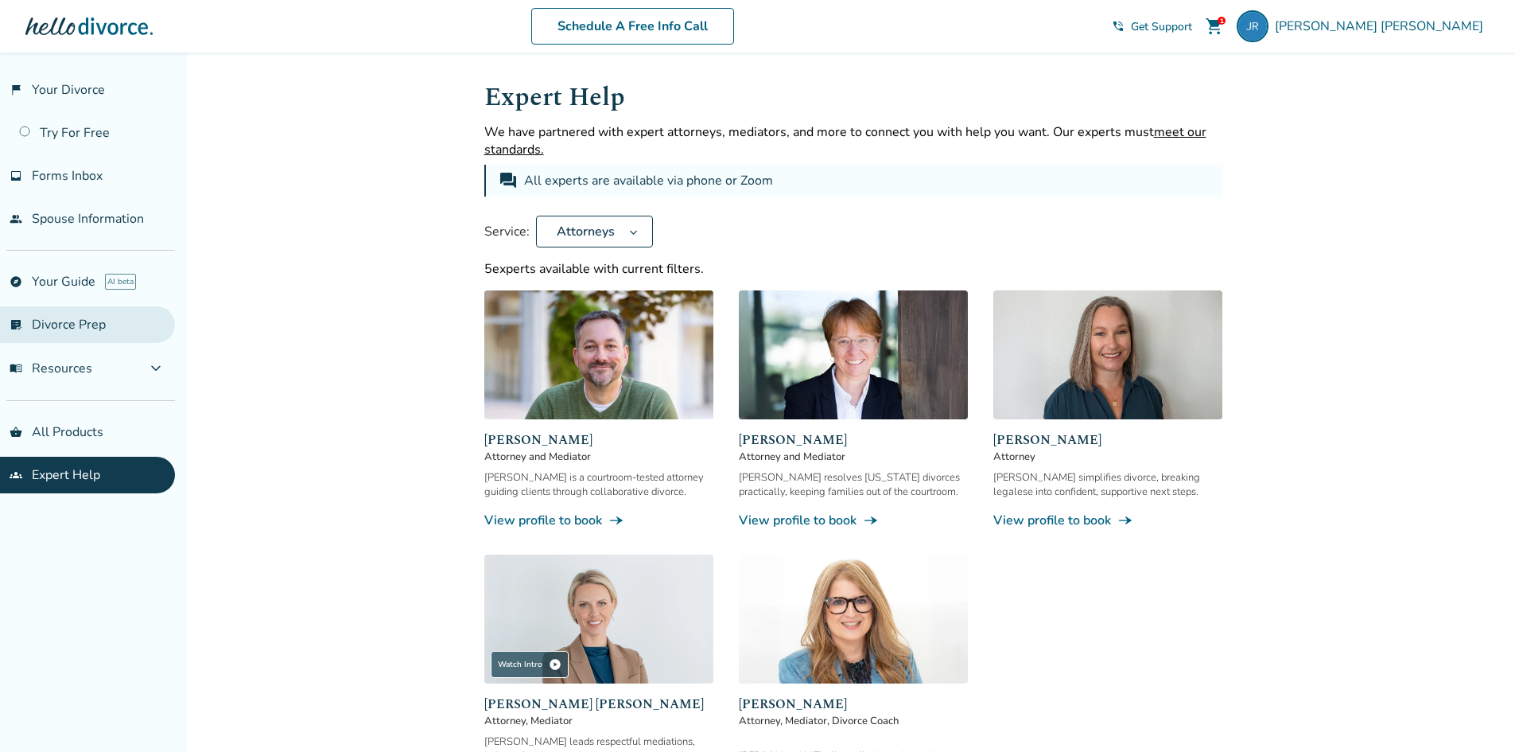
click at [126, 316] on link "list_alt_check Divorce Prep" at bounding box center [87, 324] width 175 height 37
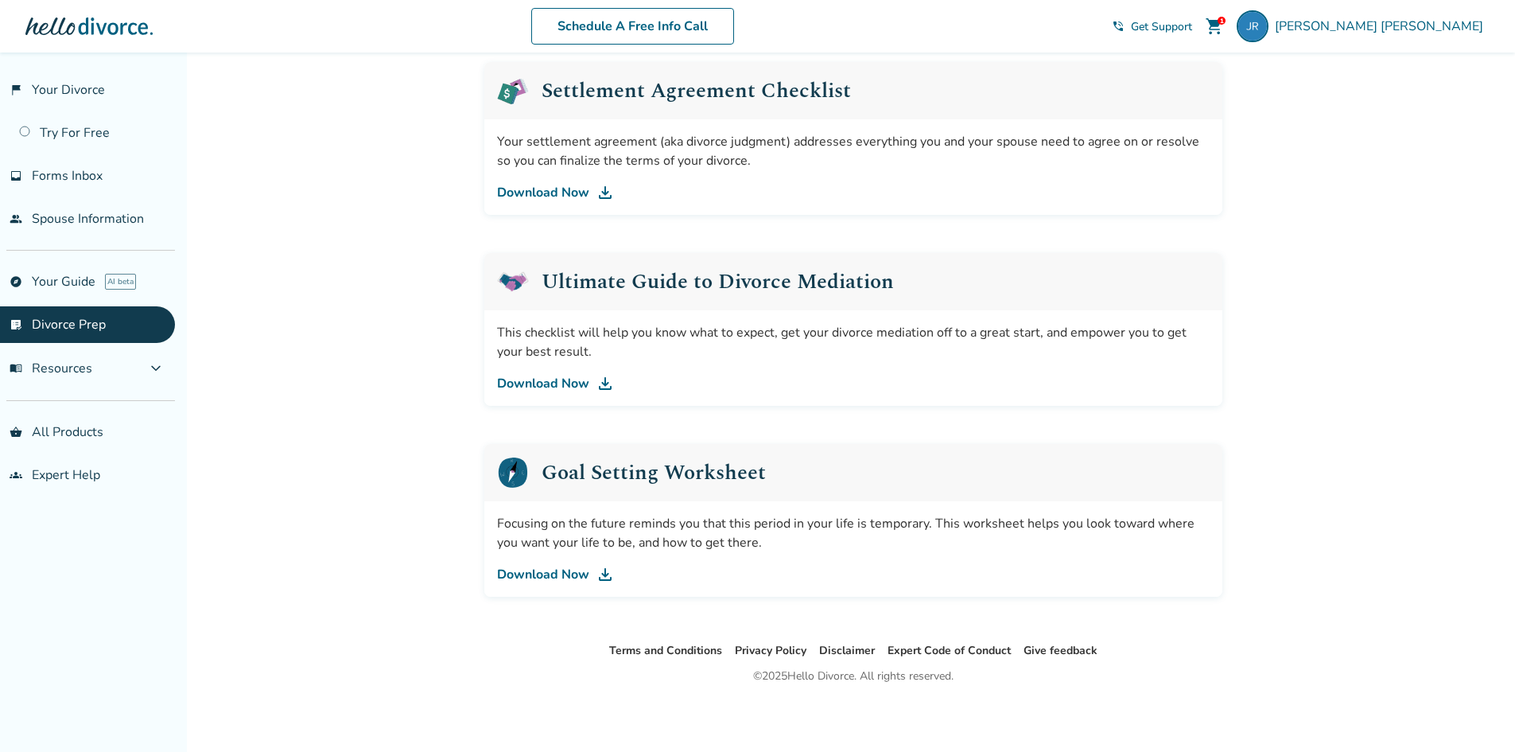
scroll to position [805, 0]
click at [528, 198] on link "Download Now" at bounding box center [853, 191] width 713 height 19
click at [453, 108] on div "Added to cart Support for every stage of your divorce. We know divorce can be o…" at bounding box center [757, -1] width 1515 height 1504
click at [1231, 27] on div "1 shopping_cart" at bounding box center [1215, 26] width 32 height 32
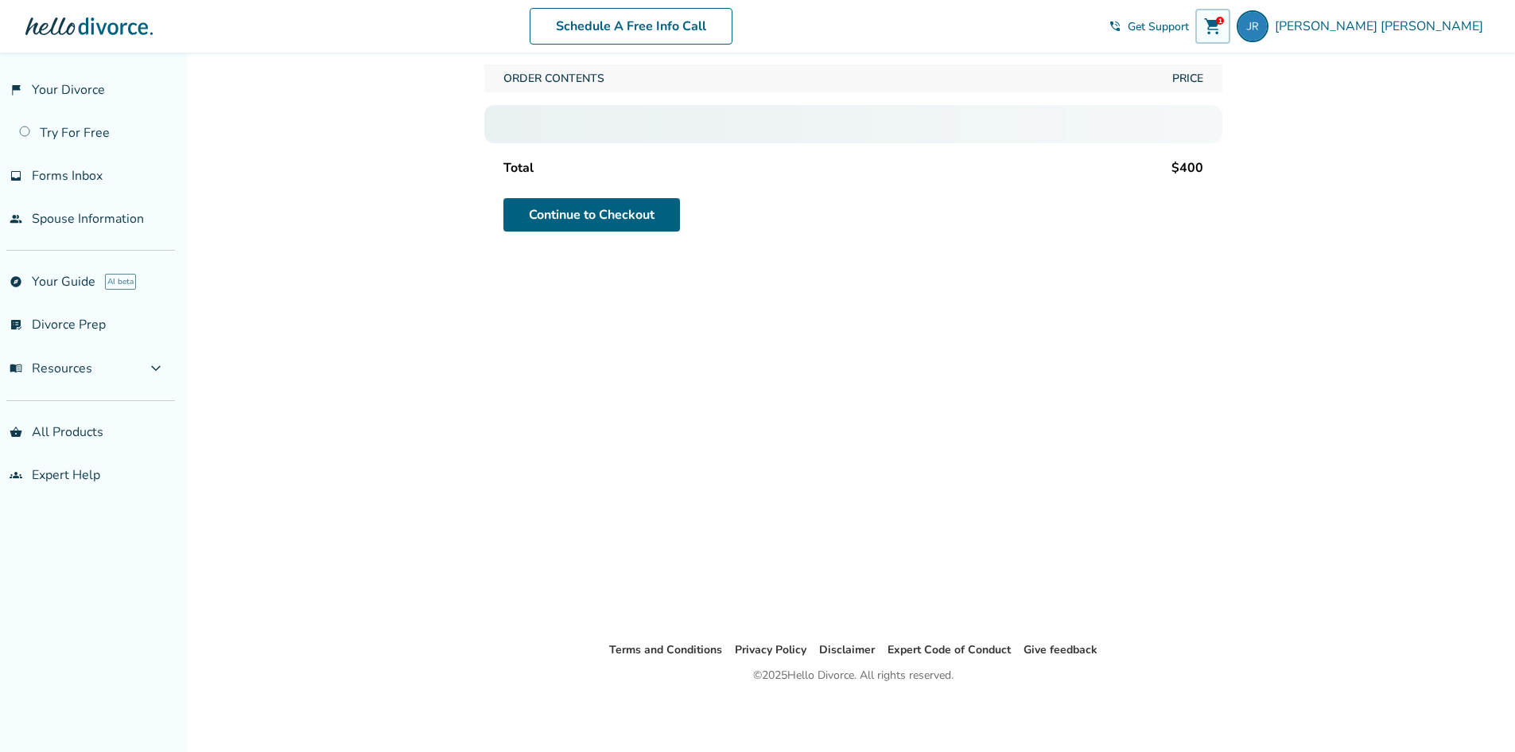
scroll to position [53, 0]
click at [1223, 25] on span "shopping_cart" at bounding box center [1213, 26] width 19 height 19
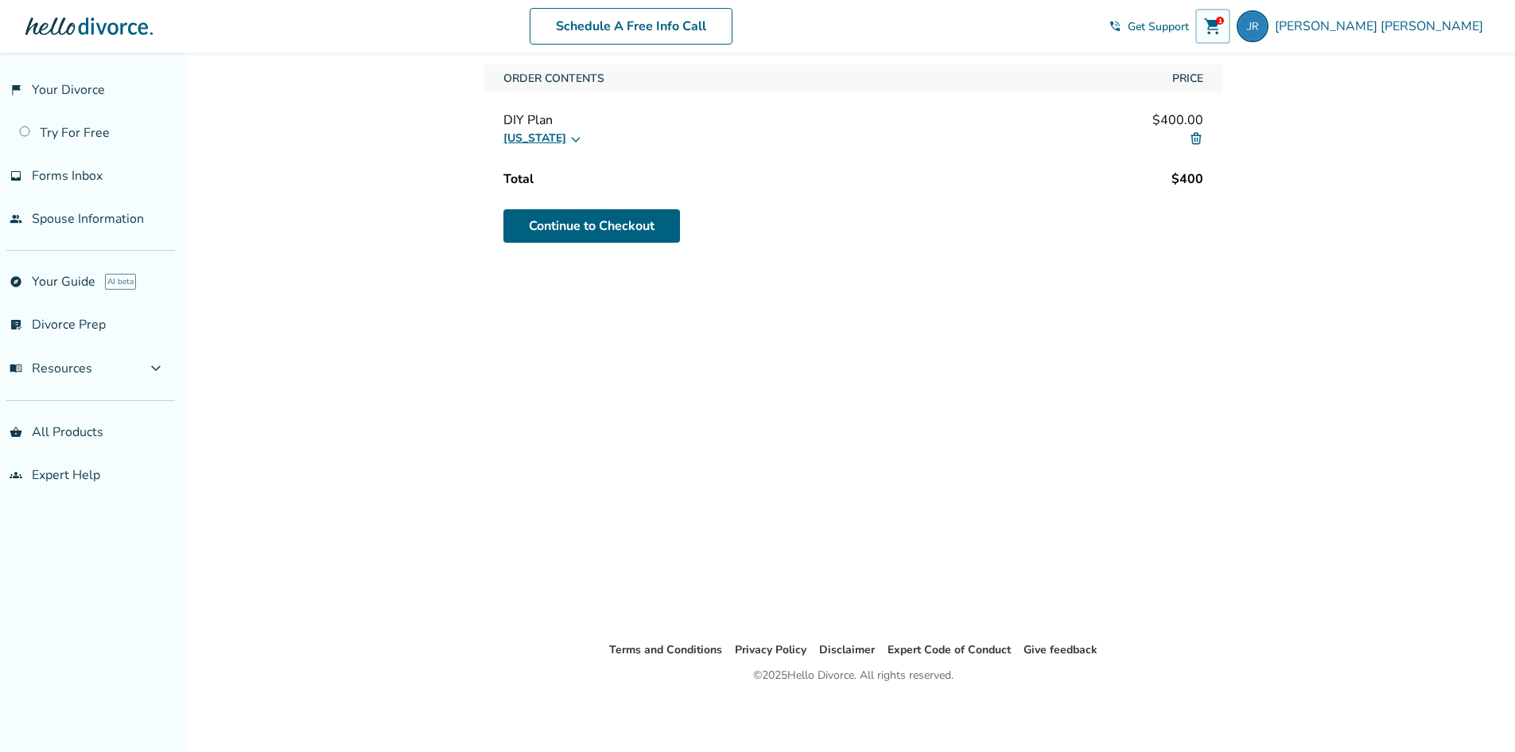
click at [1189, 138] on img at bounding box center [1196, 138] width 14 height 14
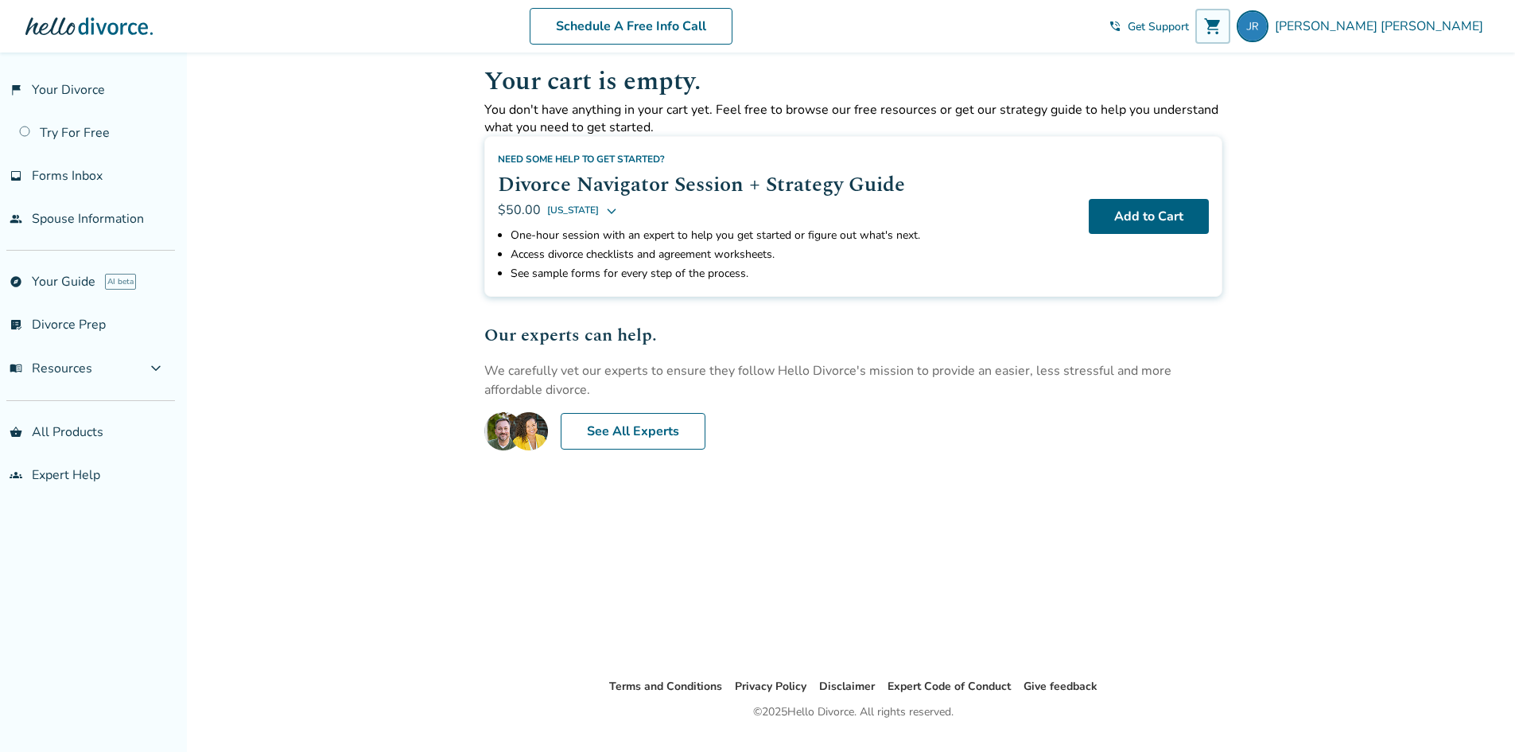
scroll to position [0, 0]
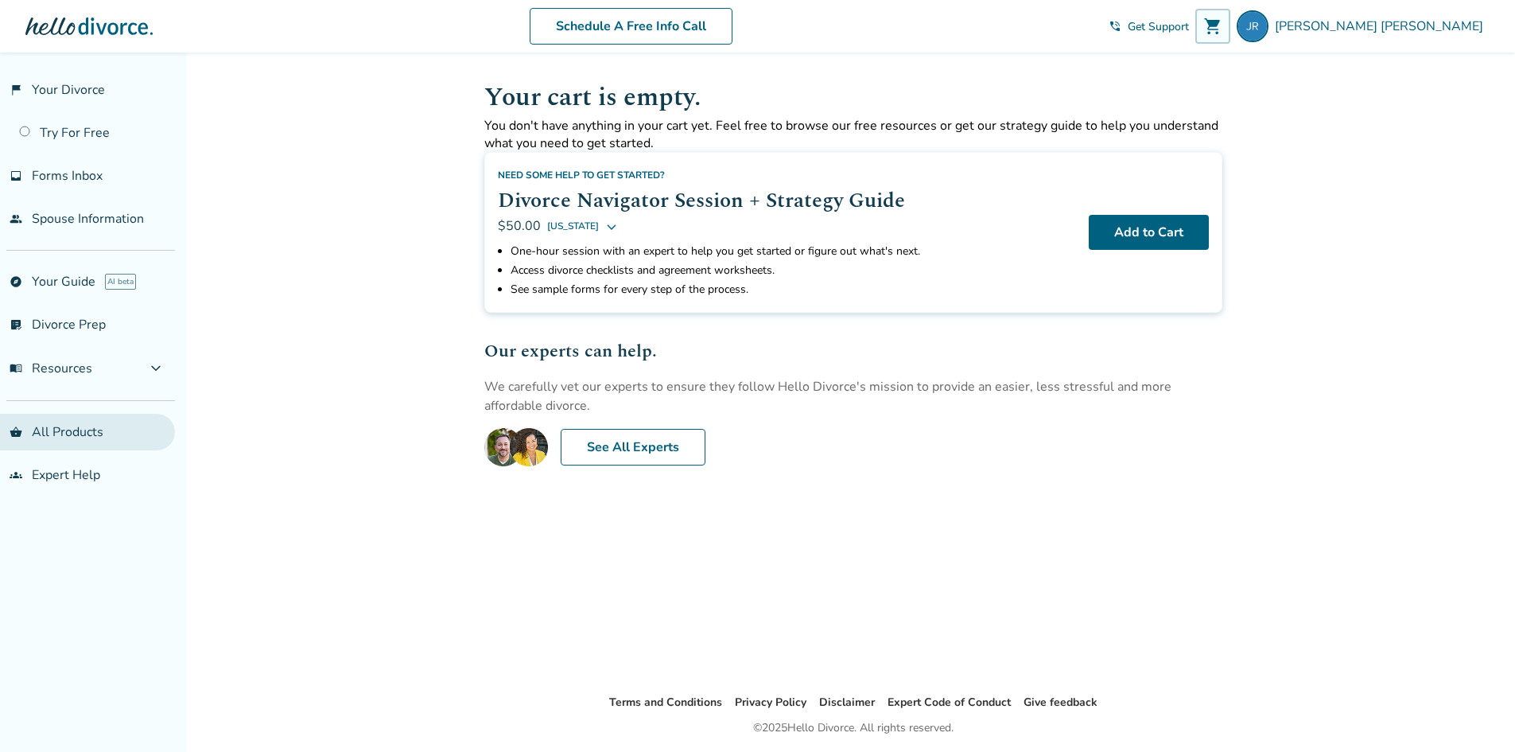
click at [91, 446] on link "shopping_basket All Products" at bounding box center [87, 432] width 175 height 37
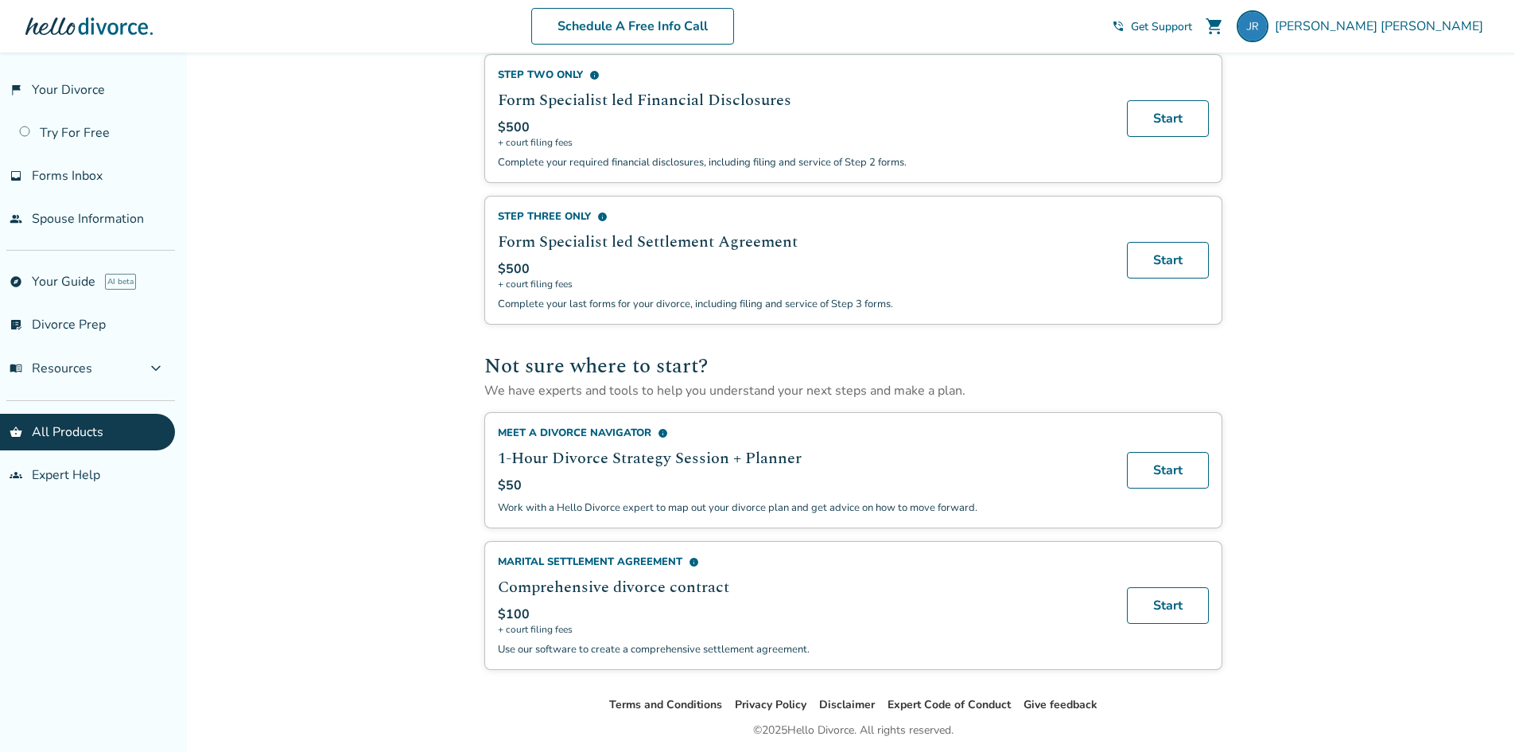
scroll to position [840, 0]
